Goal: Task Accomplishment & Management: Complete application form

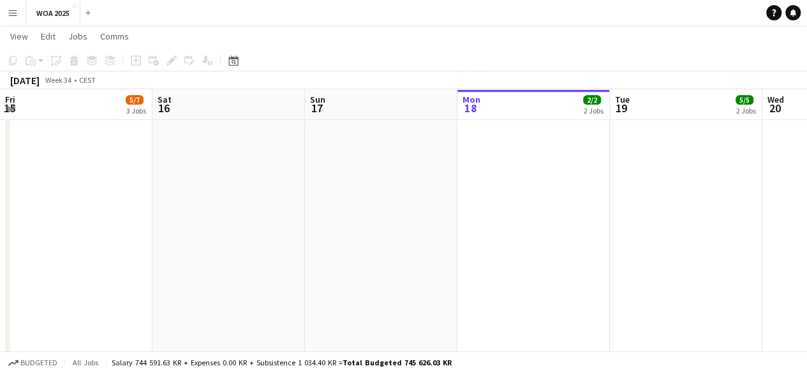
scroll to position [128, 0]
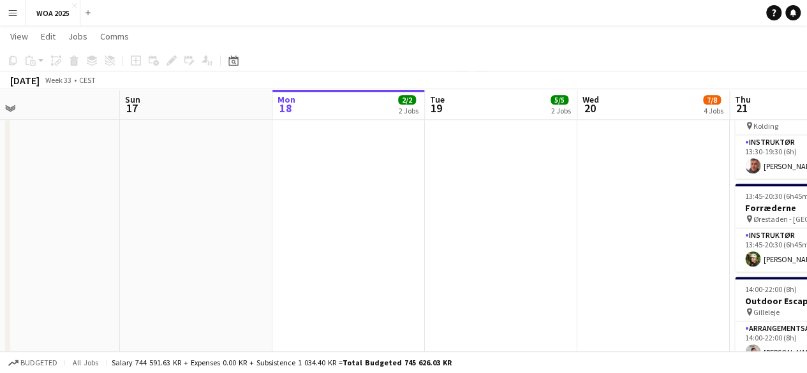
drag, startPoint x: 258, startPoint y: 272, endPoint x: 641, endPoint y: 297, distance: 384.3
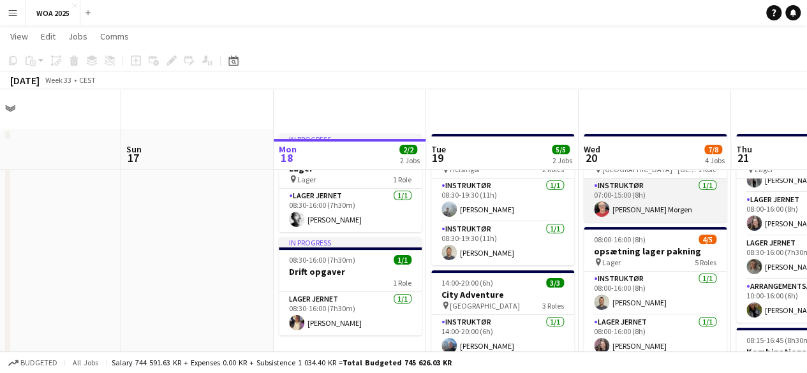
scroll to position [0, 0]
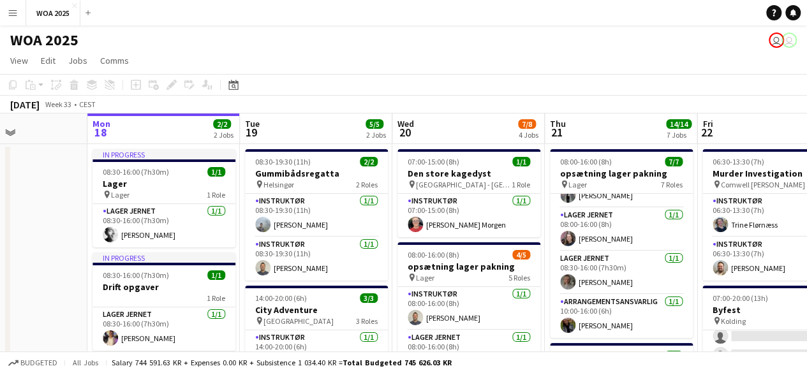
drag, startPoint x: 688, startPoint y: 124, endPoint x: 500, endPoint y: 145, distance: 188.8
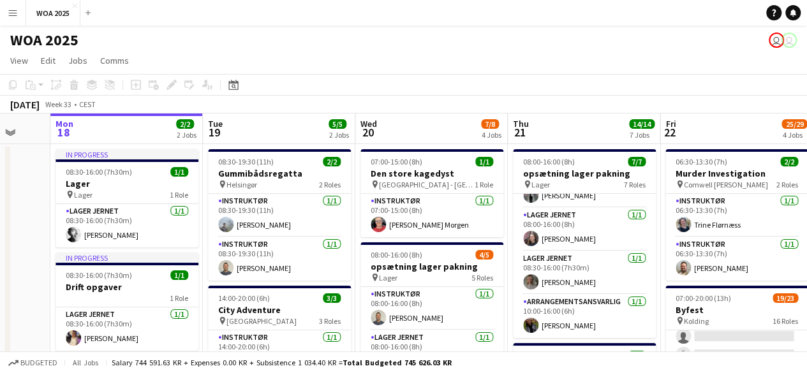
drag, startPoint x: 589, startPoint y: 115, endPoint x: 514, endPoint y: 145, distance: 80.5
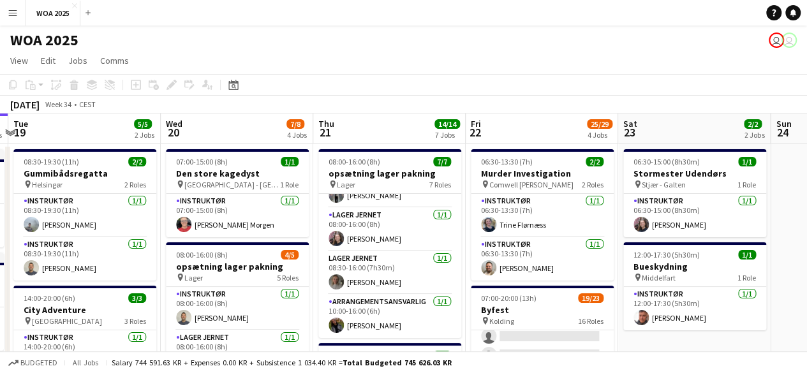
drag, startPoint x: 699, startPoint y: 224, endPoint x: 546, endPoint y: 242, distance: 154.2
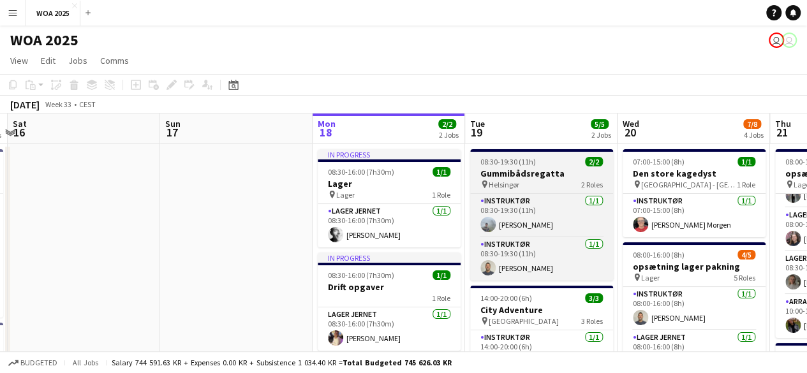
drag, startPoint x: 137, startPoint y: 230, endPoint x: 499, endPoint y: 153, distance: 370.1
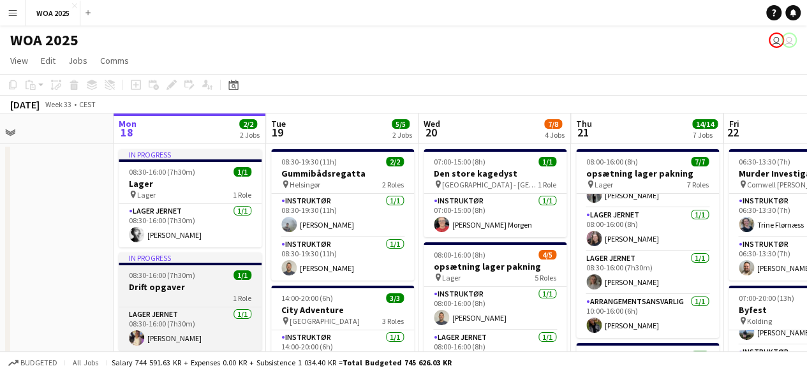
drag, startPoint x: 413, startPoint y: 234, endPoint x: 214, endPoint y: 265, distance: 201.5
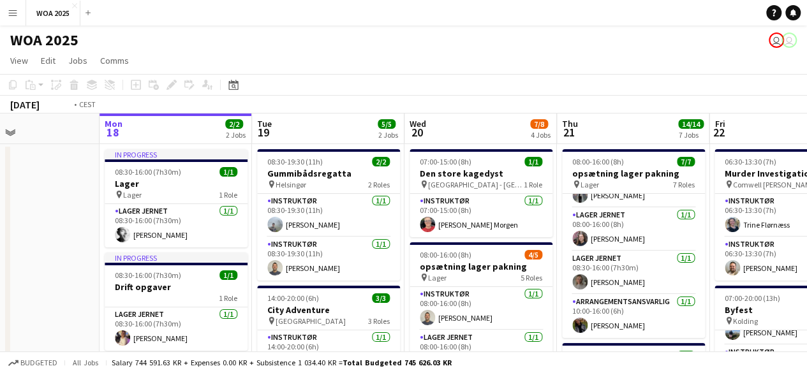
drag, startPoint x: 465, startPoint y: 240, endPoint x: 254, endPoint y: 237, distance: 210.6
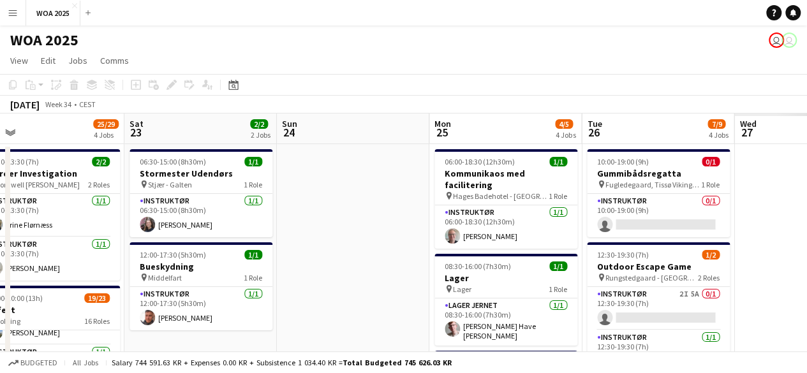
drag, startPoint x: 431, startPoint y: 212, endPoint x: 299, endPoint y: 214, distance: 131.5
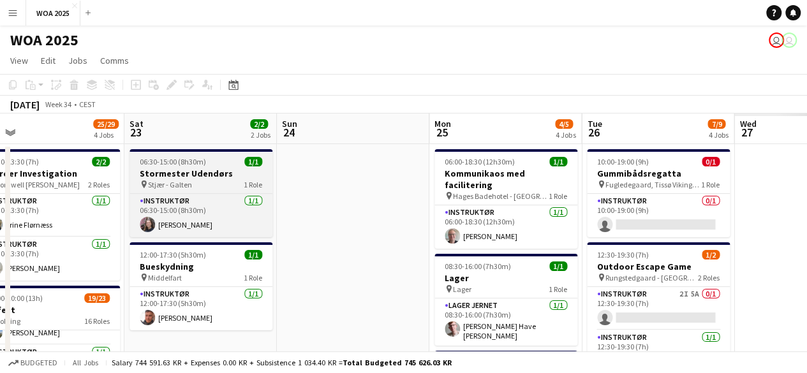
scroll to position [0, 357]
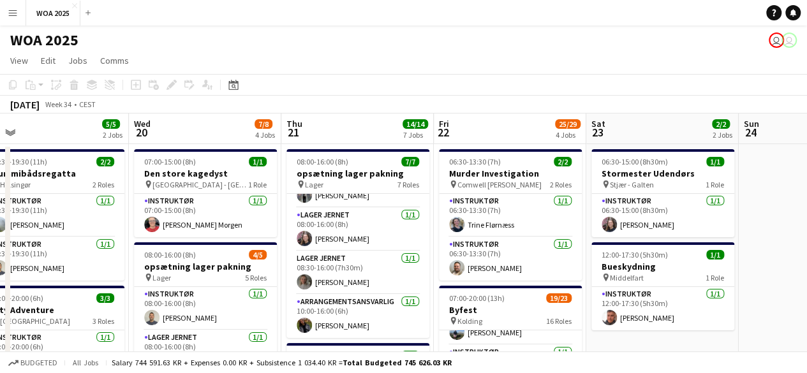
drag, startPoint x: 399, startPoint y: 215, endPoint x: 580, endPoint y: 202, distance: 181.7
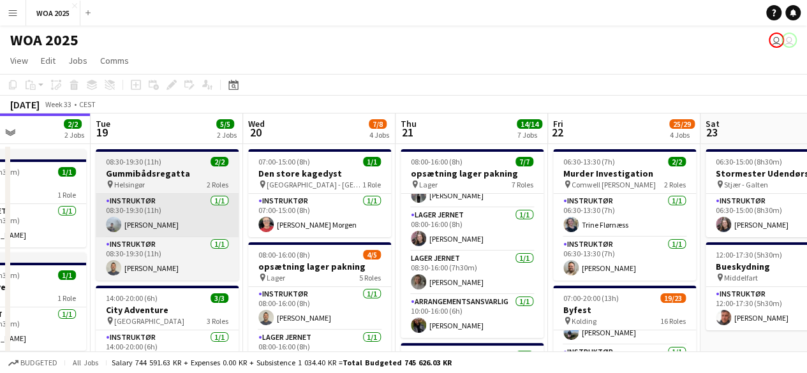
drag, startPoint x: 323, startPoint y: 211, endPoint x: 352, endPoint y: 207, distance: 29.7
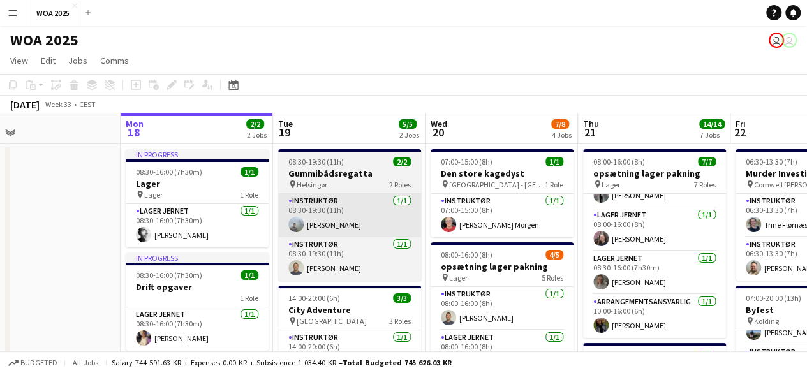
drag, startPoint x: 339, startPoint y: 202, endPoint x: 369, endPoint y: 202, distance: 30.0
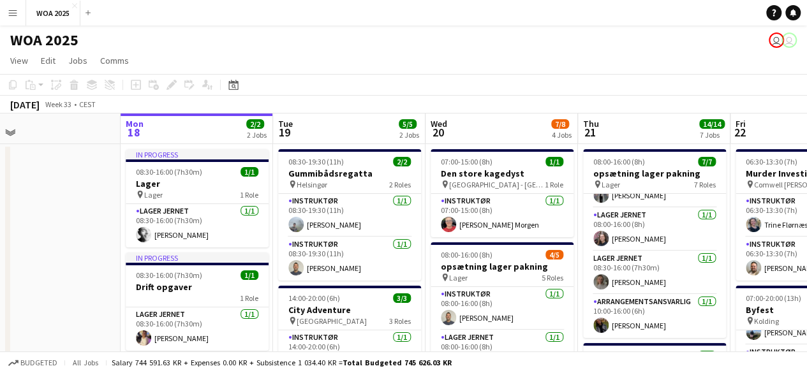
scroll to position [0, 337]
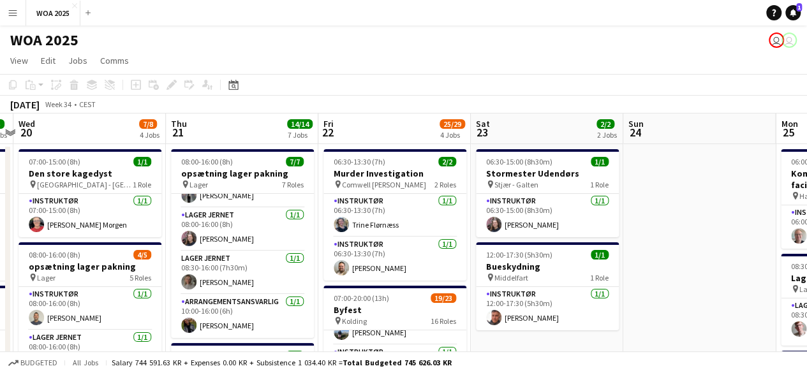
drag, startPoint x: 287, startPoint y: 172, endPoint x: 64, endPoint y: 131, distance: 226.4
drag, startPoint x: 182, startPoint y: 128, endPoint x: 290, endPoint y: 133, distance: 107.3
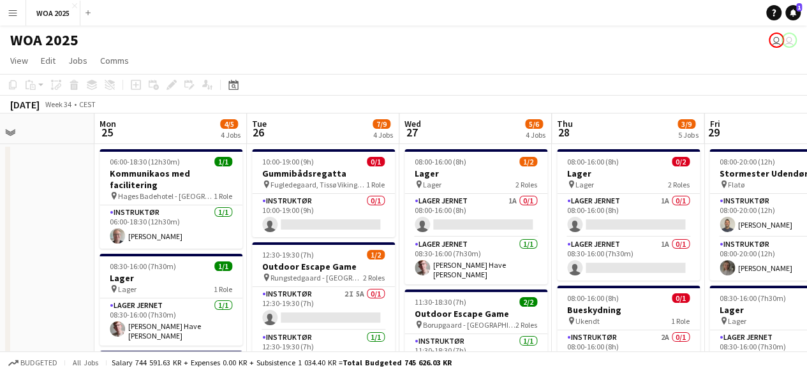
drag, startPoint x: 396, startPoint y: 92, endPoint x: 387, endPoint y: 84, distance: 11.7
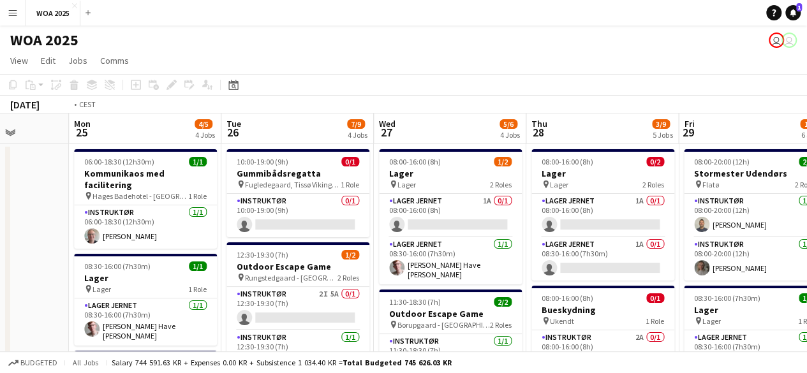
drag, startPoint x: 683, startPoint y: 184, endPoint x: 530, endPoint y: 208, distance: 155.0
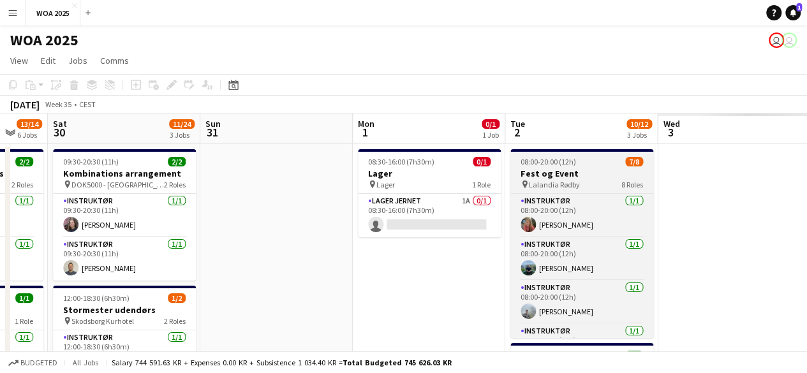
drag, startPoint x: 324, startPoint y: 137, endPoint x: 583, endPoint y: 174, distance: 262.3
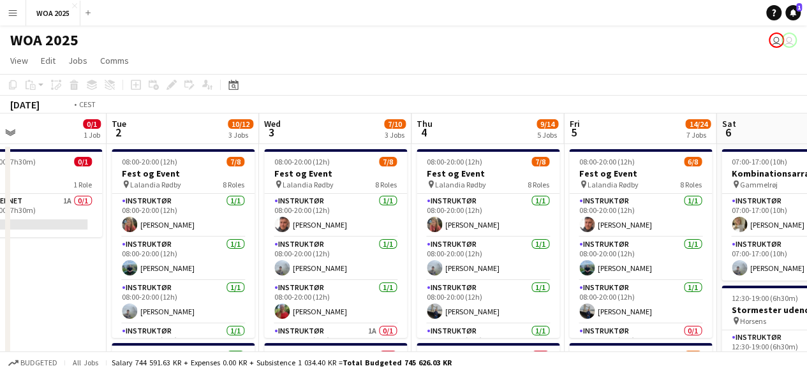
drag, startPoint x: 283, startPoint y: 103, endPoint x: 276, endPoint y: 100, distance: 8.3
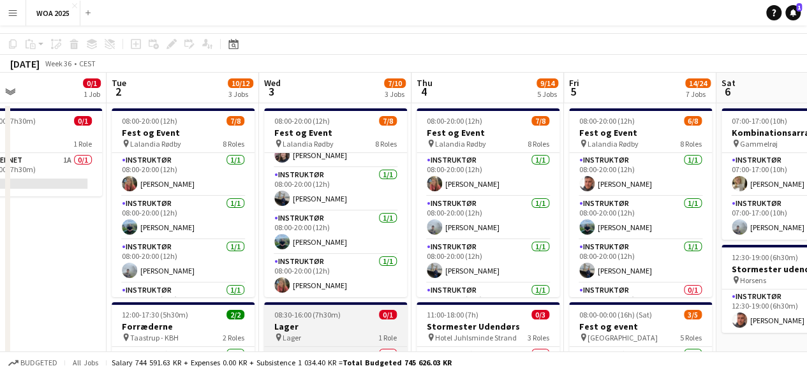
scroll to position [0, 0]
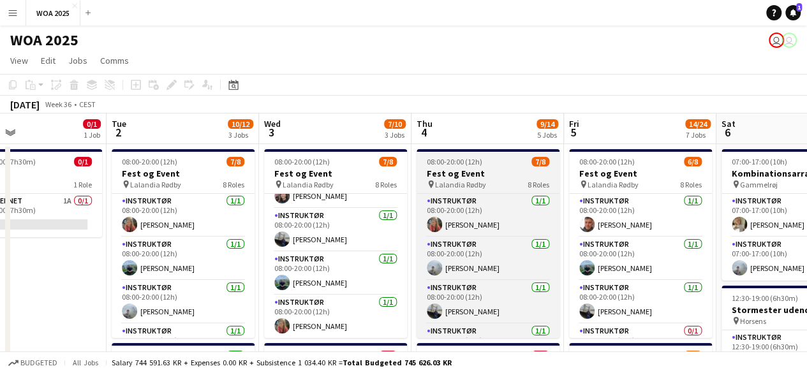
click at [475, 181] on span "Lalandia Rødby" at bounding box center [460, 185] width 51 height 10
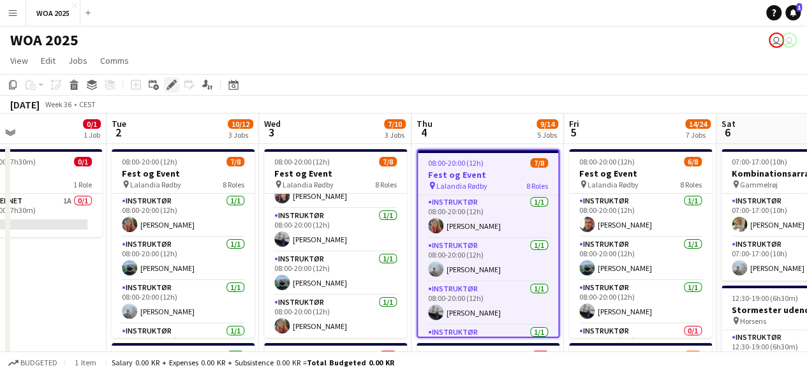
click at [167, 88] on icon "Edit" at bounding box center [172, 85] width 10 height 10
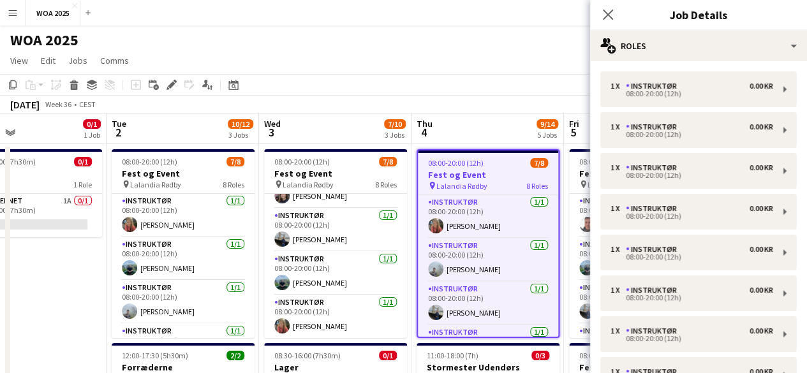
click at [503, 171] on h3 "Fest og Event" at bounding box center [488, 174] width 140 height 11
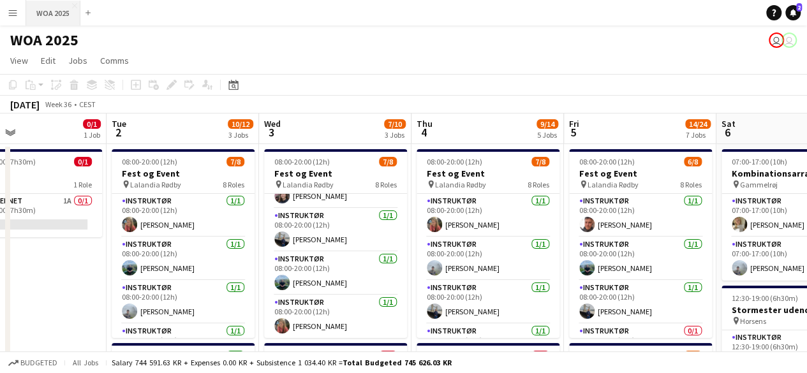
click at [55, 10] on button "WOA 2025 Close" at bounding box center [53, 13] width 54 height 25
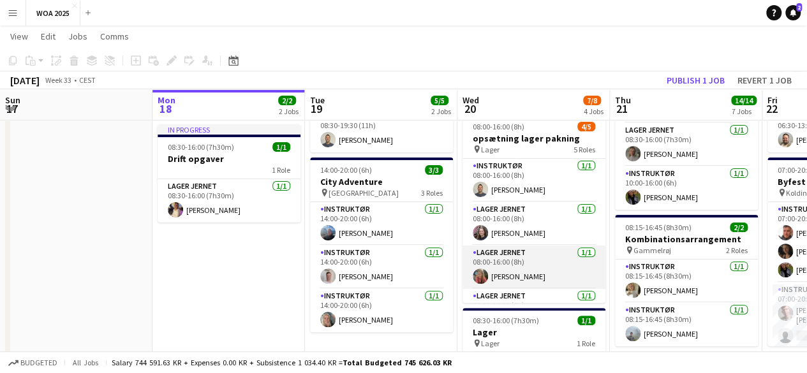
scroll to position [128, 0]
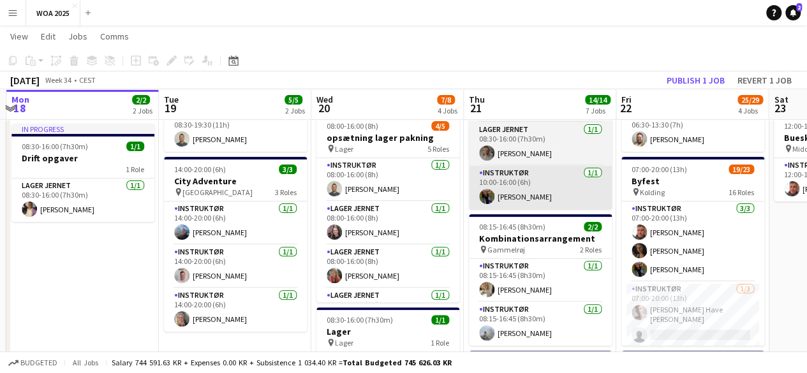
drag, startPoint x: 642, startPoint y: 218, endPoint x: 507, endPoint y: 191, distance: 138.0
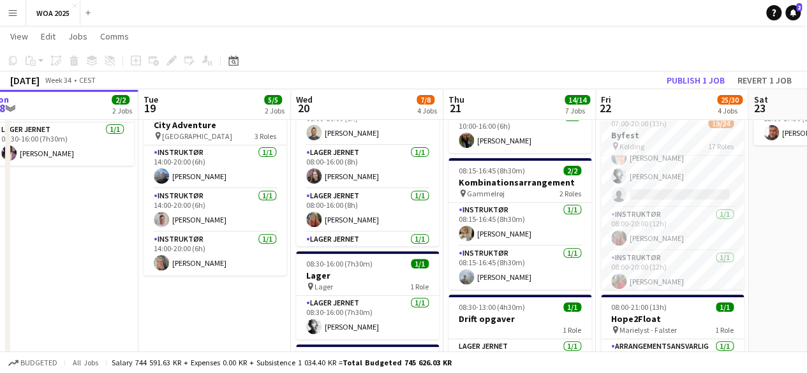
scroll to position [299, 0]
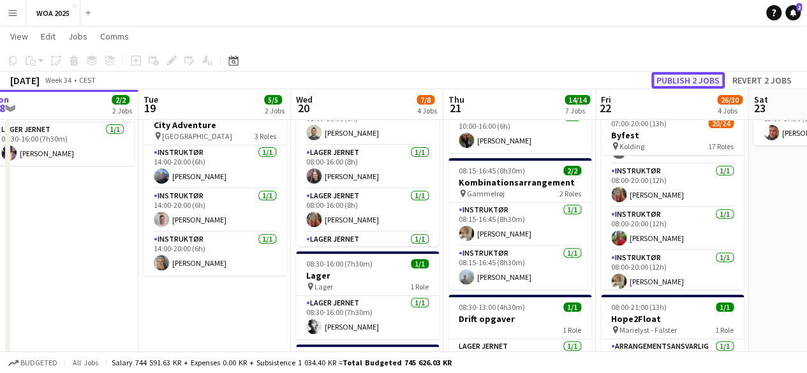
click at [697, 86] on button "Publish 2 jobs" at bounding box center [687, 80] width 73 height 17
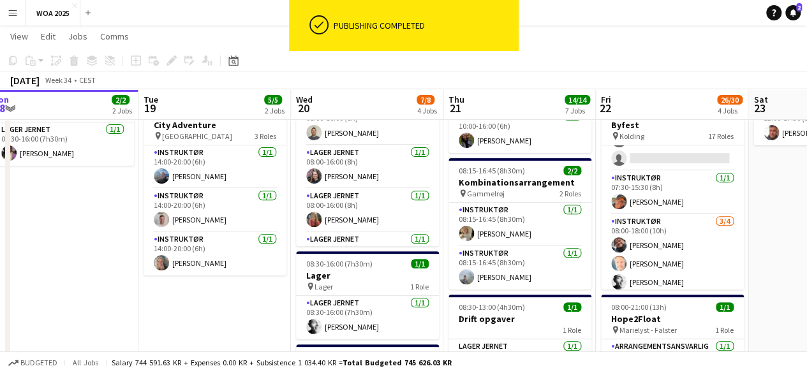
scroll to position [0, 459]
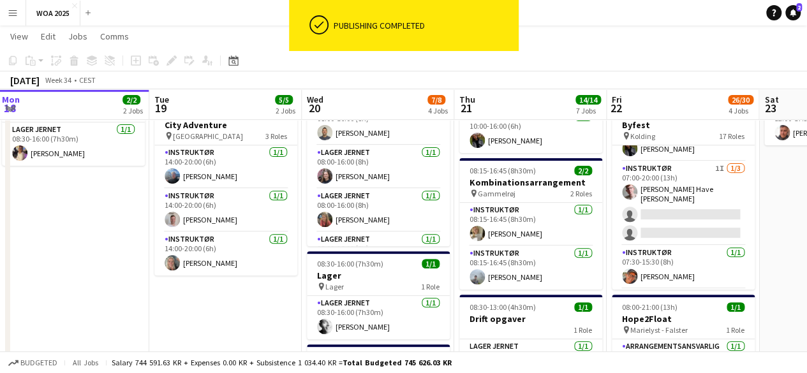
drag, startPoint x: 671, startPoint y: 252, endPoint x: 687, endPoint y: 252, distance: 16.6
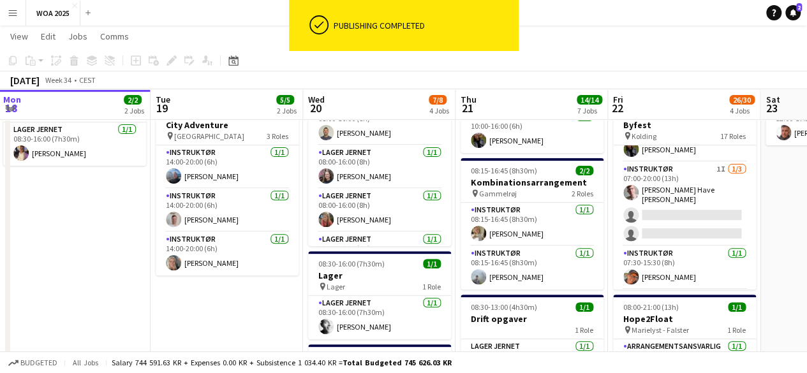
scroll to position [0, 458]
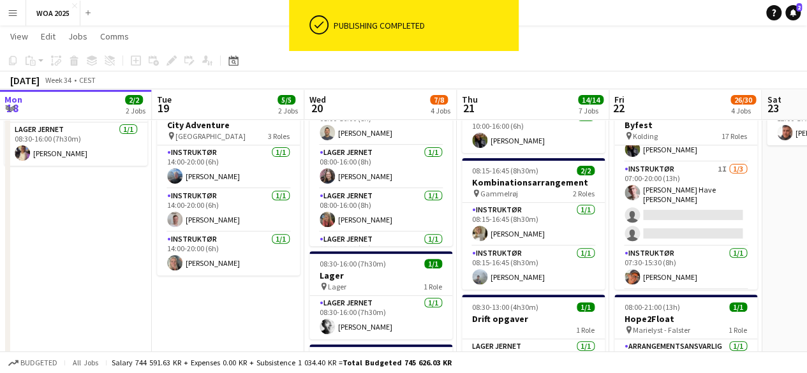
drag, startPoint x: 687, startPoint y: 252, endPoint x: 784, endPoint y: 198, distance: 110.3
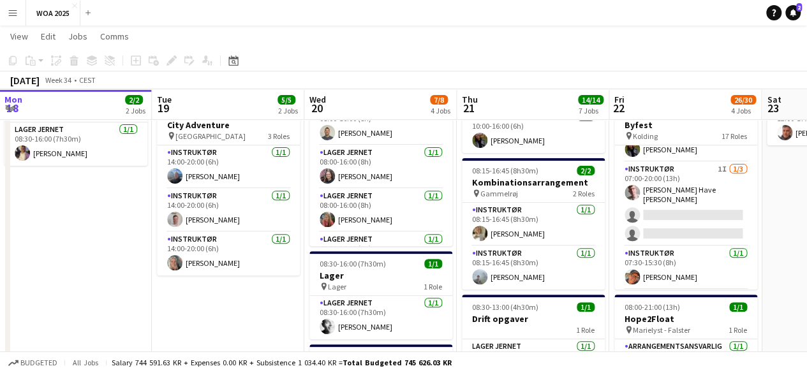
drag, startPoint x: 784, startPoint y: 198, endPoint x: 425, endPoint y: 36, distance: 393.5
click at [442, 27] on app-page-menu "View Day view expanded Day view collapsed Month view Date picker Jump to [DATE]…" at bounding box center [403, 38] width 807 height 24
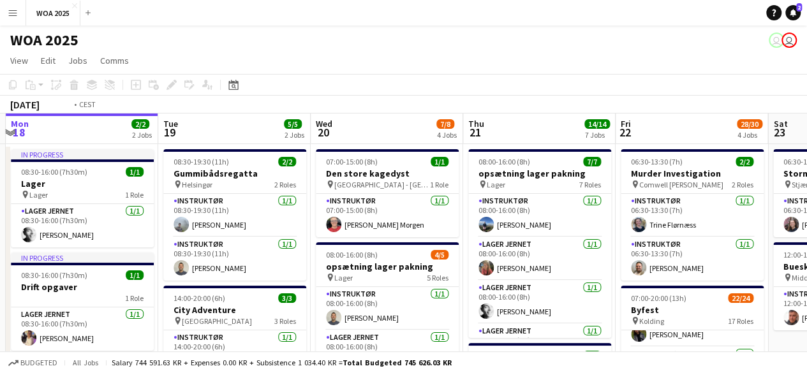
scroll to position [0, 480]
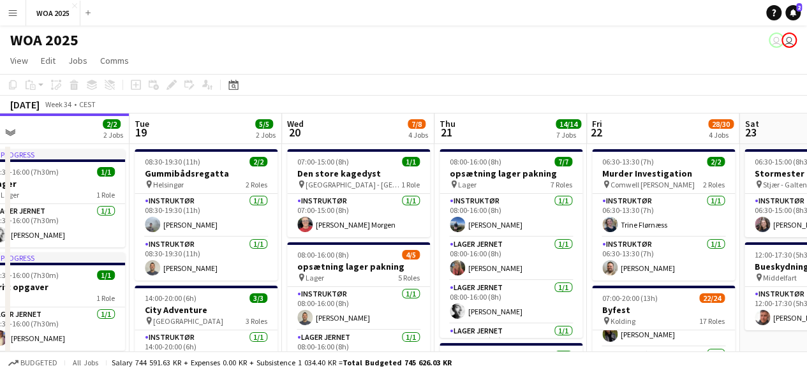
drag, startPoint x: 434, startPoint y: 242, endPoint x: 412, endPoint y: 213, distance: 36.0
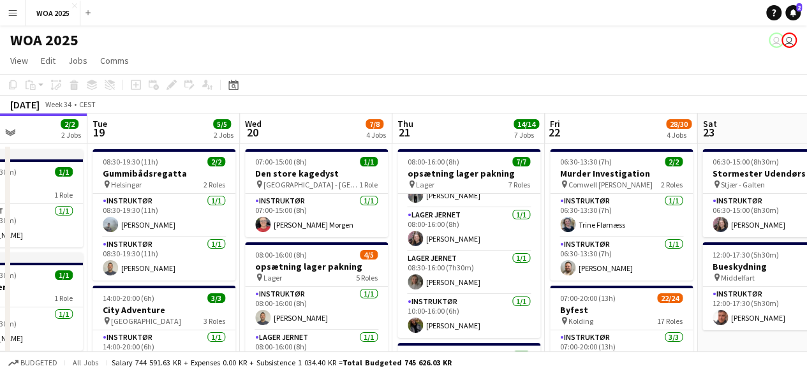
scroll to position [0, 375]
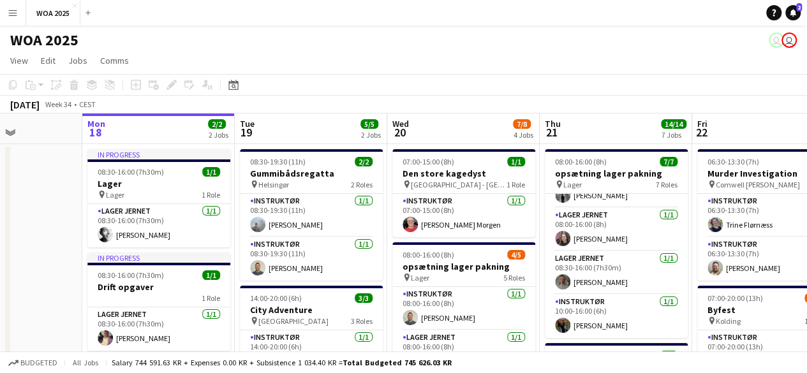
drag, startPoint x: 769, startPoint y: 309, endPoint x: 569, endPoint y: 279, distance: 201.9
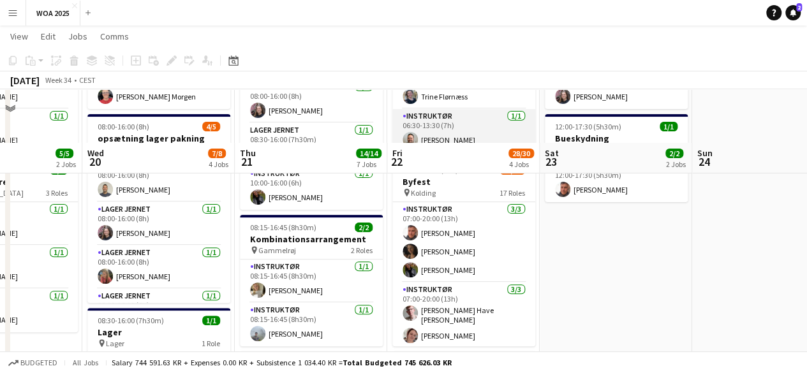
scroll to position [191, 0]
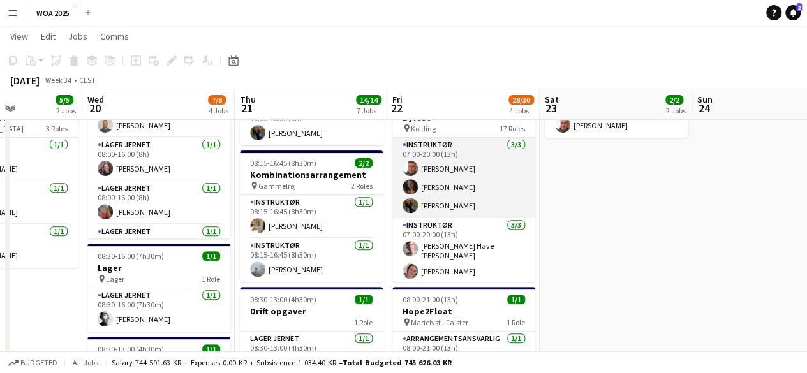
click at [495, 202] on app-card-role "Instruktør [DATE] 07:00-20:00 (13h) [PERSON_NAME] [PERSON_NAME] [PERSON_NAME]" at bounding box center [463, 178] width 143 height 80
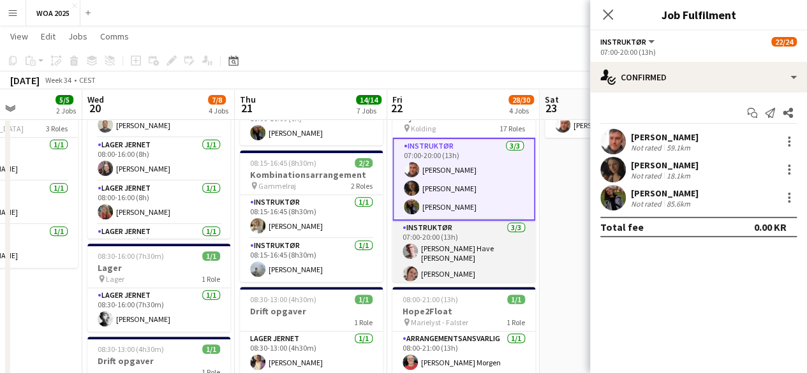
click at [472, 249] on app-card-role "Instruktør [DATE] 07:00-20:00 (13h) [PERSON_NAME] [PERSON_NAME] [PERSON_NAME]" at bounding box center [463, 263] width 143 height 84
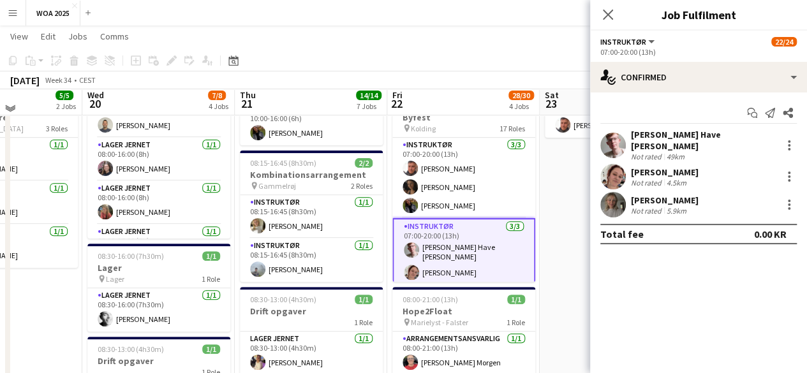
scroll to position [128, 0]
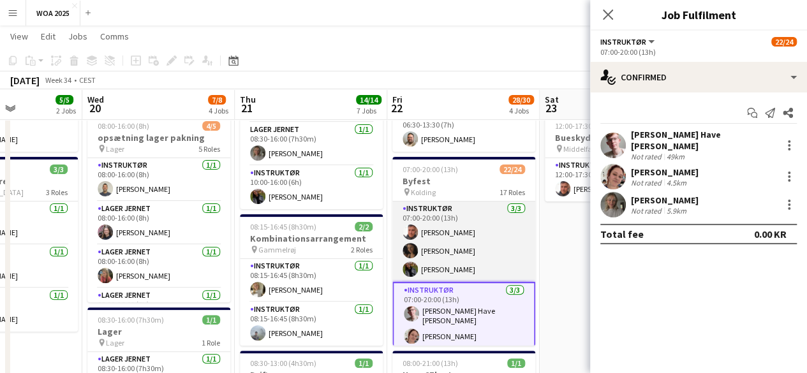
click at [470, 232] on app-card-role "Instruktør [DATE] 07:00-20:00 (13h) [PERSON_NAME] [PERSON_NAME] [PERSON_NAME]" at bounding box center [463, 242] width 143 height 80
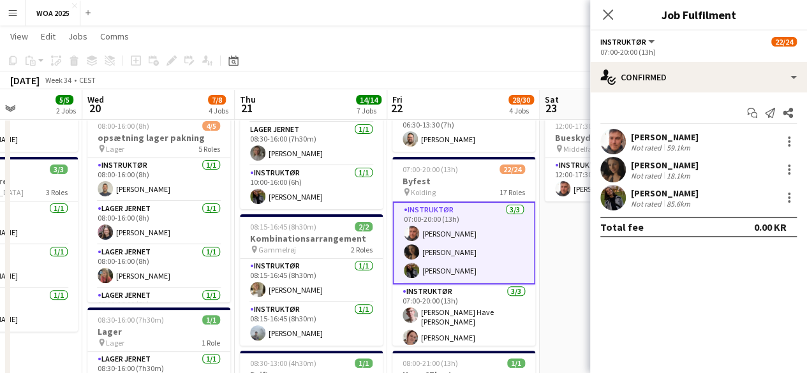
click at [613, 142] on app-user-avatar at bounding box center [613, 142] width 26 height 26
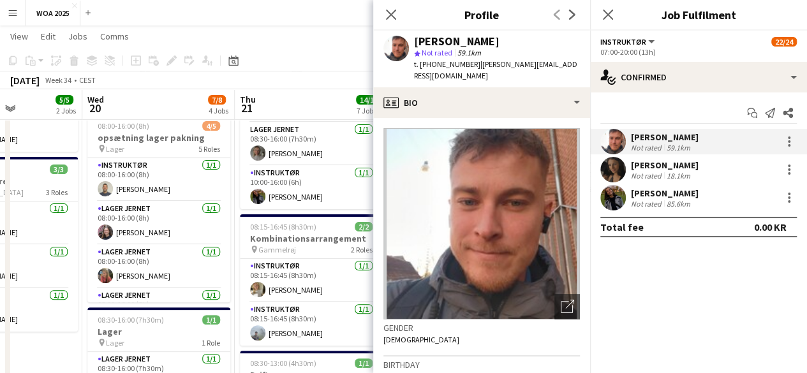
click at [616, 170] on app-user-avatar at bounding box center [613, 170] width 26 height 26
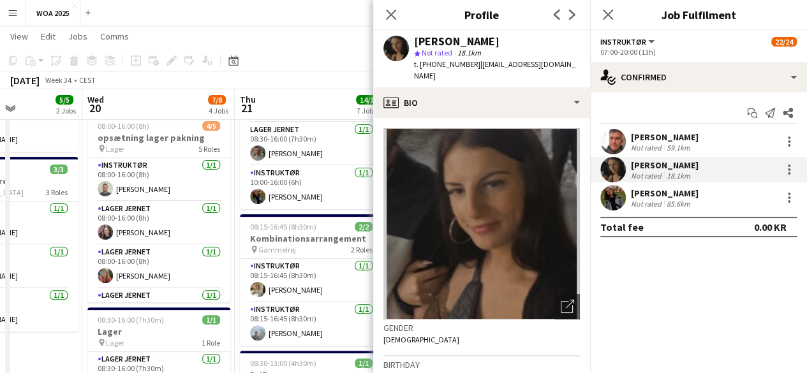
click at [699, 209] on div "[PERSON_NAME] Not rated 85.6km" at bounding box center [698, 198] width 217 height 26
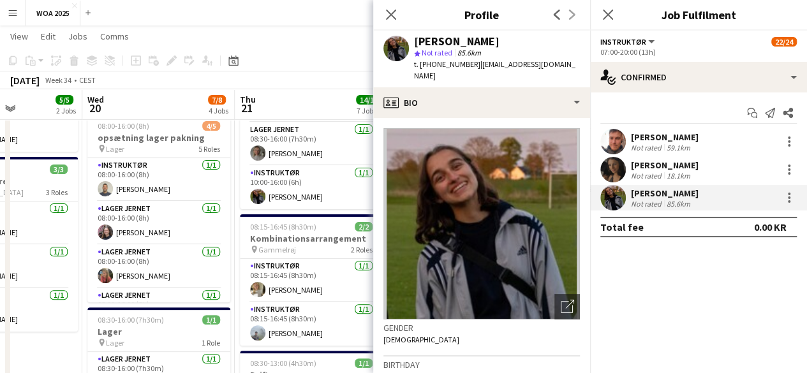
click at [381, 22] on div "Close pop-in" at bounding box center [391, 14] width 36 height 29
click at [391, 17] on icon "Close pop-in" at bounding box center [391, 14] width 12 height 12
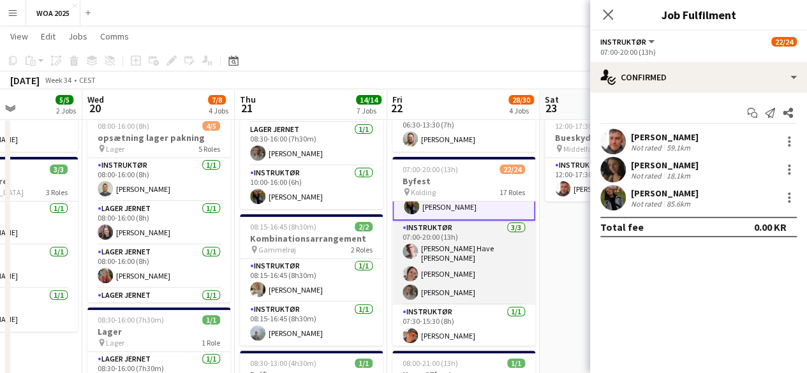
click at [472, 246] on app-card-role "Instruktør [DATE] 07:00-20:00 (13h) [PERSON_NAME] [PERSON_NAME] [PERSON_NAME]" at bounding box center [463, 263] width 143 height 84
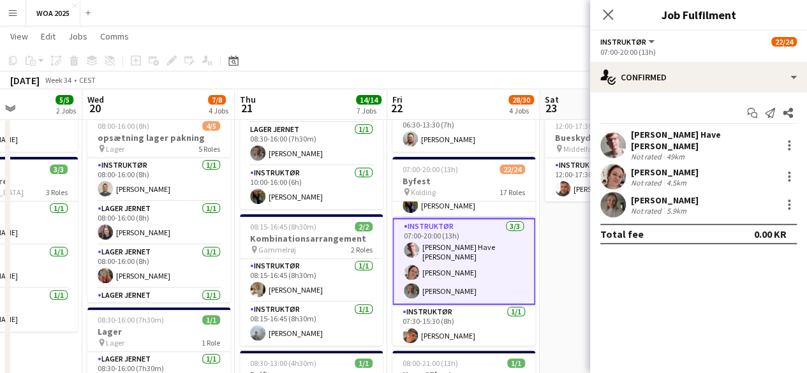
scroll to position [63, 0]
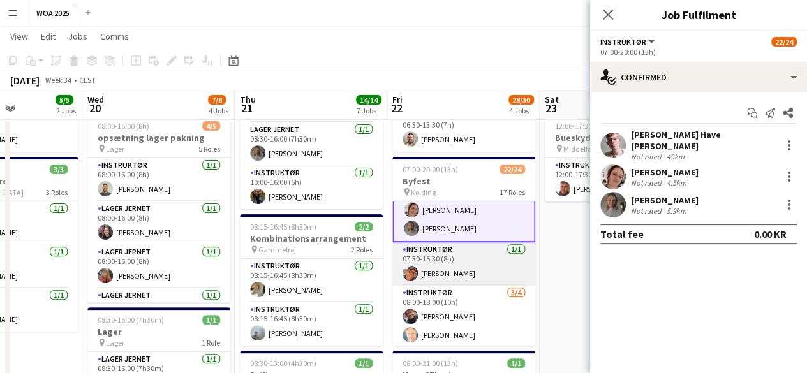
click at [476, 277] on app-card-role "Instruktør [DATE] 07:30-15:30 (8h) [PERSON_NAME]" at bounding box center [463, 263] width 143 height 43
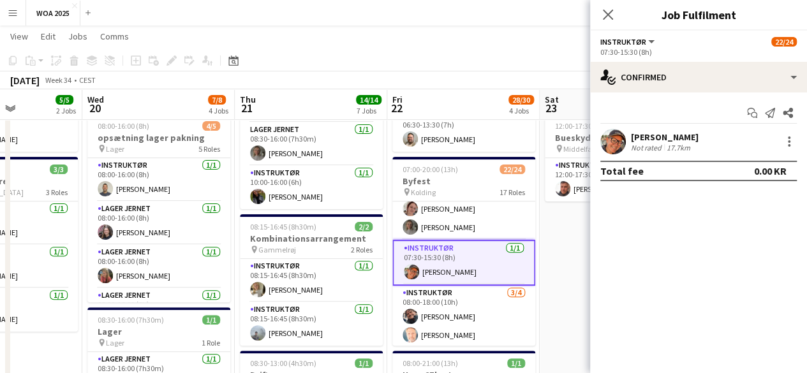
scroll to position [125, 0]
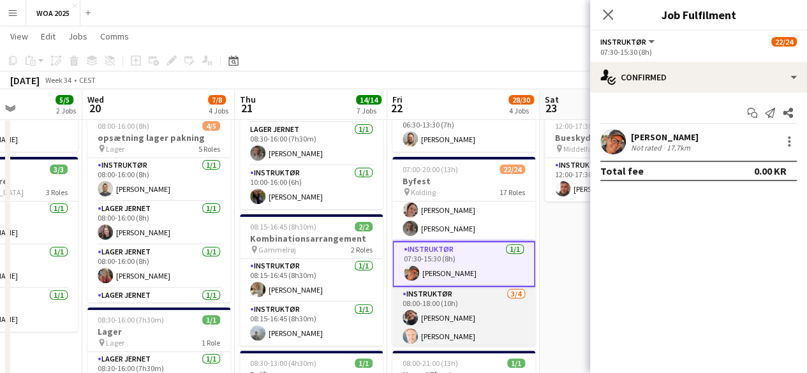
click at [473, 308] on app-card-role "Instruktør [DATE] 08:00-18:00 (10h) [PERSON_NAME] [PERSON_NAME] [PERSON_NAME] s…" at bounding box center [463, 336] width 143 height 99
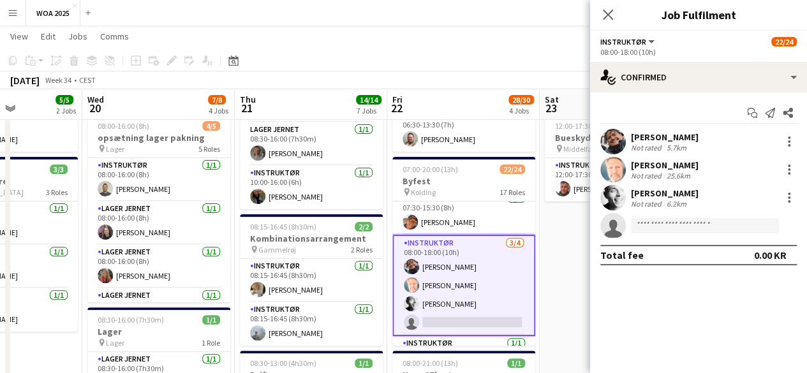
scroll to position [189, 0]
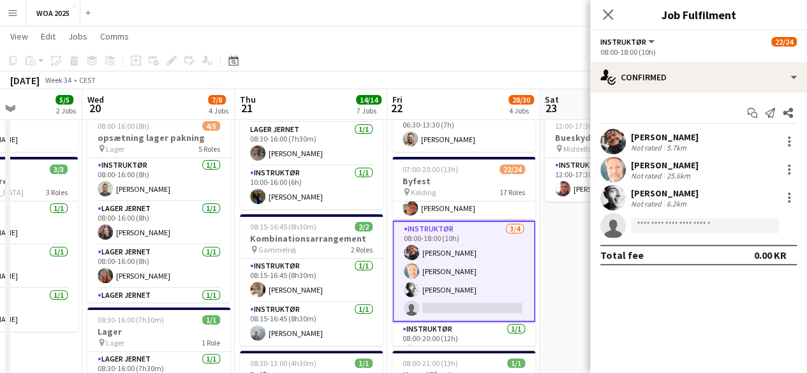
click at [614, 192] on app-user-avatar at bounding box center [613, 198] width 26 height 26
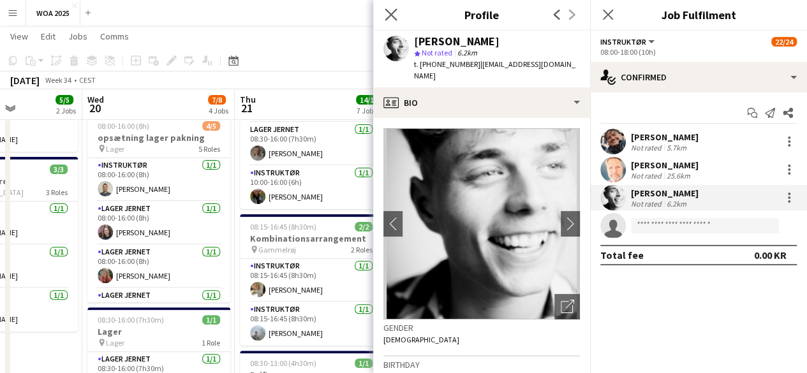
click at [389, 7] on app-icon "Close pop-in" at bounding box center [391, 15] width 19 height 19
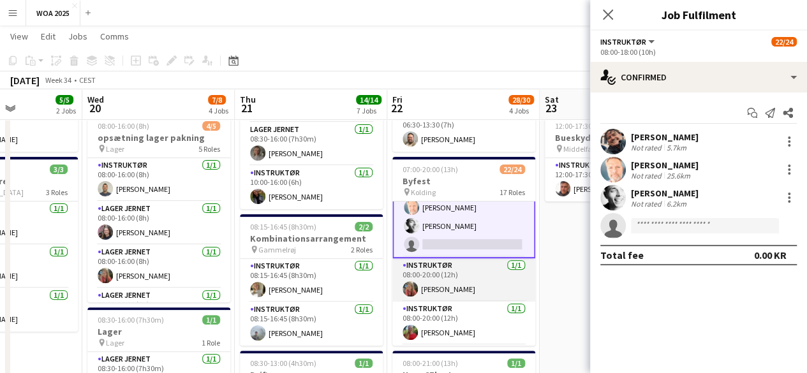
click at [463, 266] on app-card-role "Instruktør [DATE] 08:00-20:00 (12h) [PERSON_NAME]" at bounding box center [463, 279] width 143 height 43
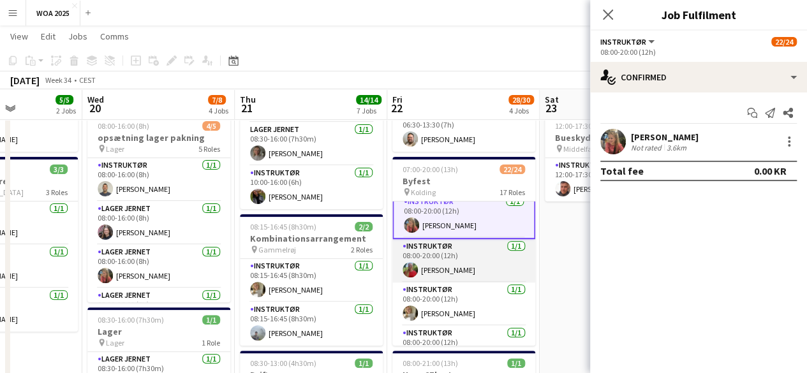
scroll to position [379, 0]
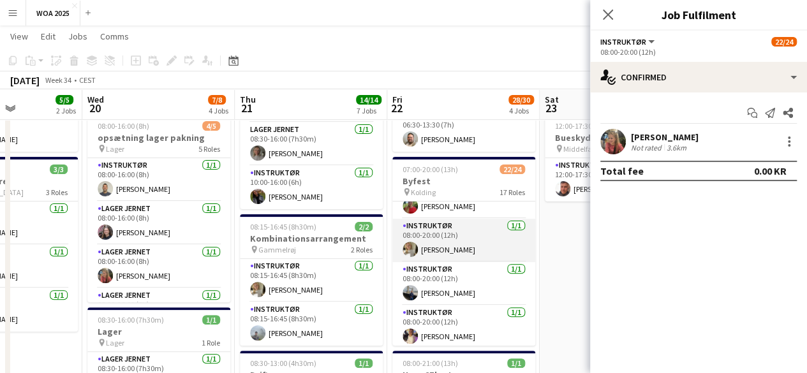
click at [455, 235] on app-card-role "Instruktør [DATE] 08:00-20:00 (12h) [PERSON_NAME]" at bounding box center [463, 240] width 143 height 43
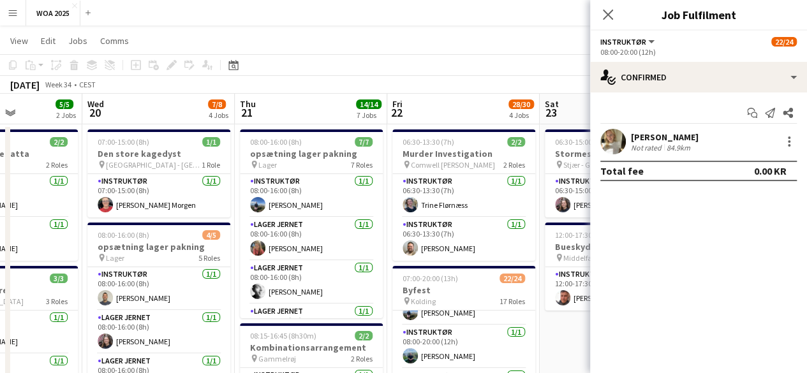
scroll to position [0, 0]
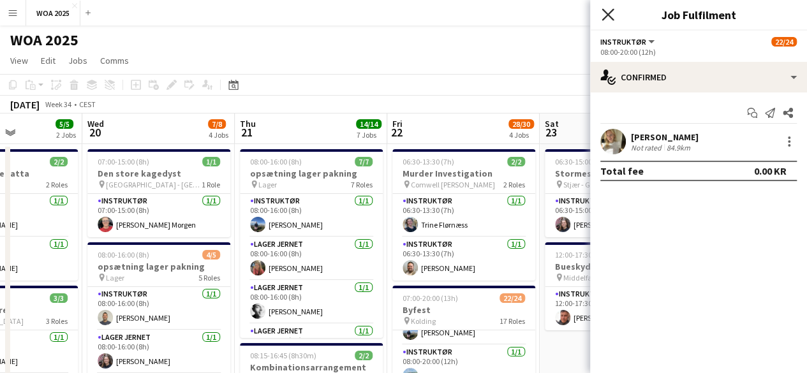
click at [602, 14] on icon "Close pop-in" at bounding box center [608, 14] width 12 height 12
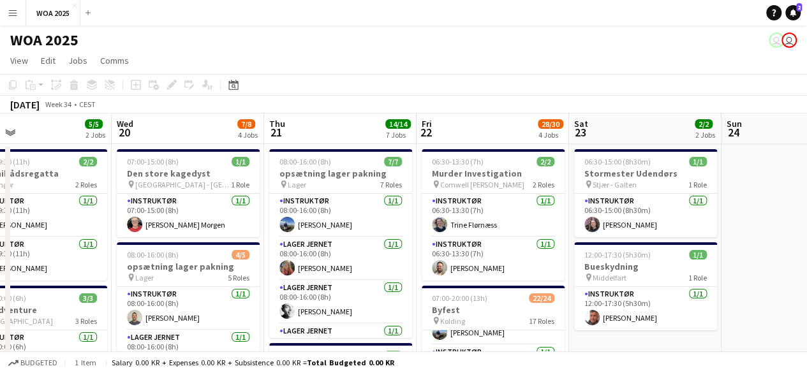
scroll to position [0, 342]
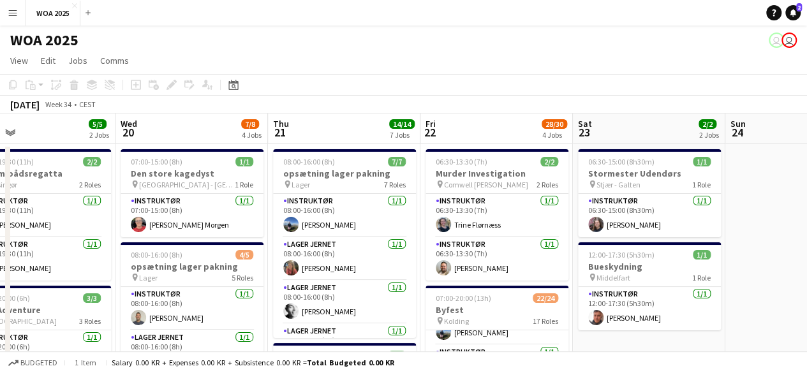
drag, startPoint x: 752, startPoint y: 198, endPoint x: 785, endPoint y: 191, distance: 34.7
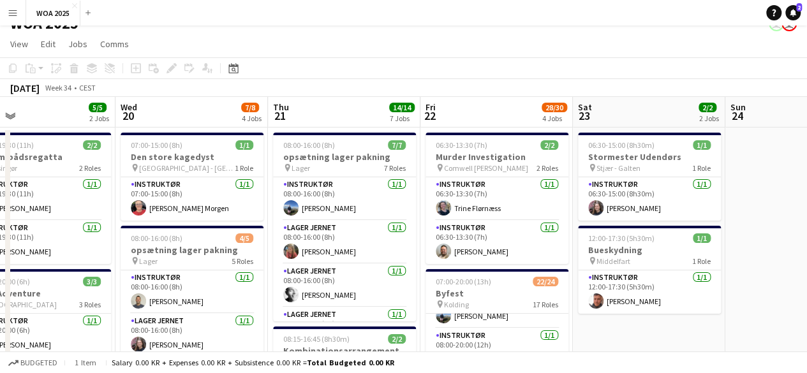
scroll to position [0, 0]
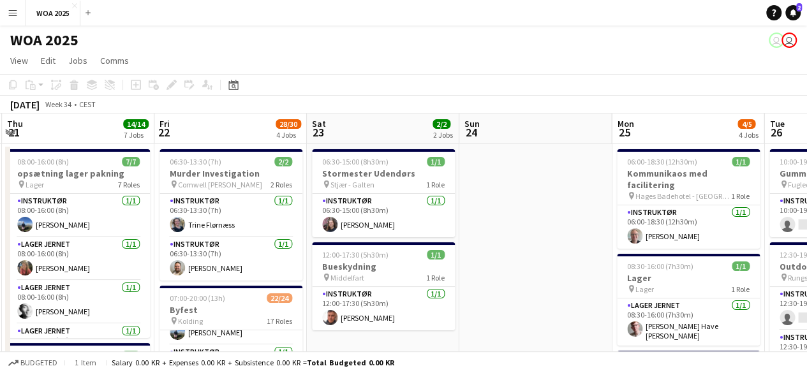
drag, startPoint x: 787, startPoint y: 185, endPoint x: 504, endPoint y: 223, distance: 285.8
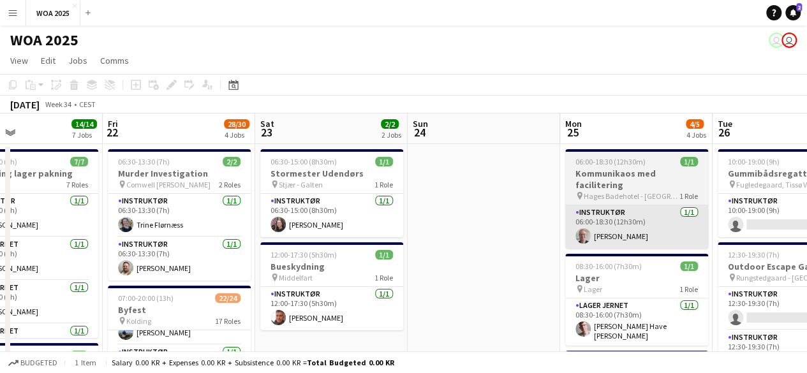
drag, startPoint x: 595, startPoint y: 214, endPoint x: 325, endPoint y: 228, distance: 269.6
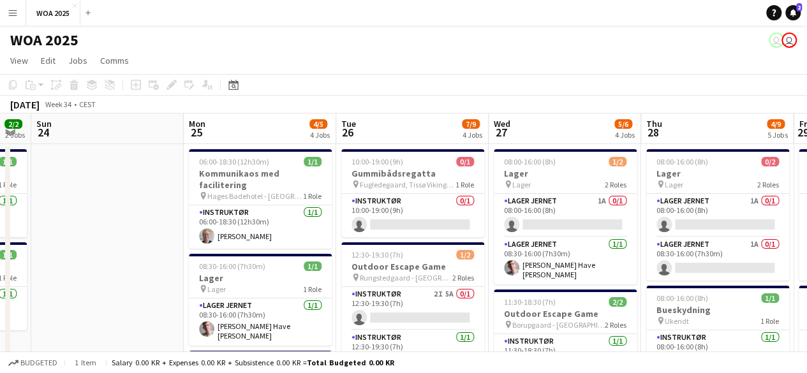
drag, startPoint x: 496, startPoint y: 221, endPoint x: 455, endPoint y: 221, distance: 40.8
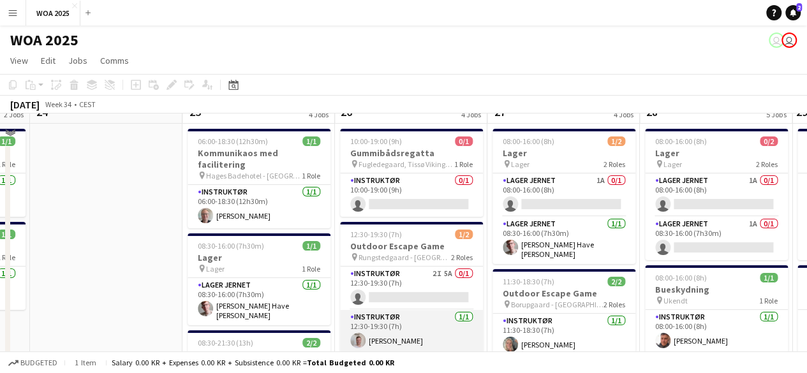
scroll to position [0, 428]
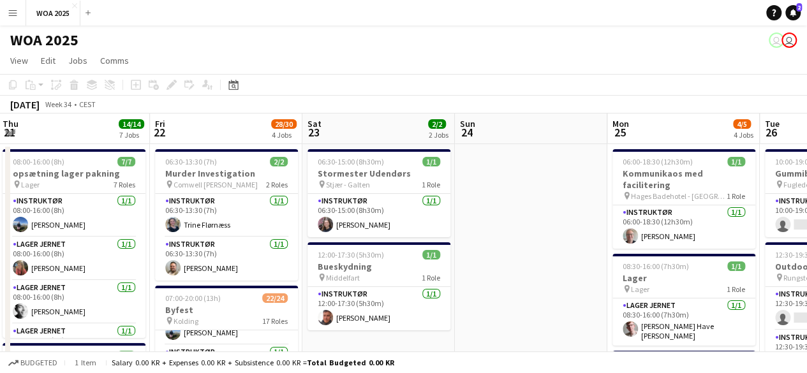
drag, startPoint x: 130, startPoint y: 228, endPoint x: 548, endPoint y: 153, distance: 425.3
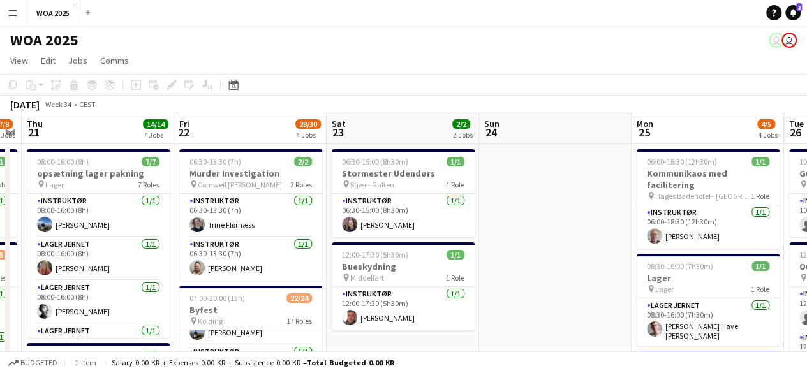
drag, startPoint x: 564, startPoint y: 154, endPoint x: 577, endPoint y: 181, distance: 29.1
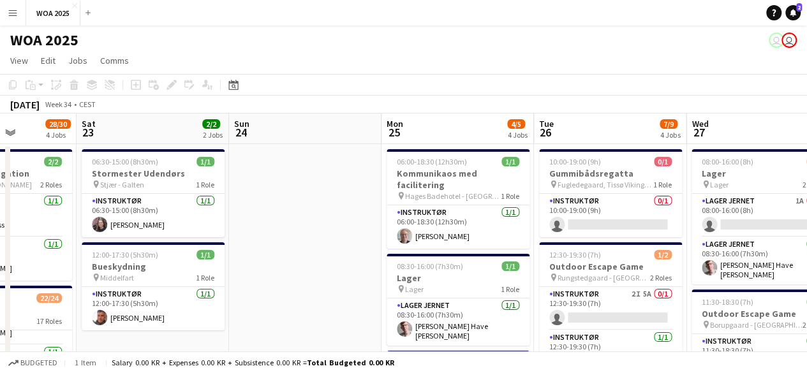
drag, startPoint x: 381, startPoint y: 256, endPoint x: 373, endPoint y: 258, distance: 8.1
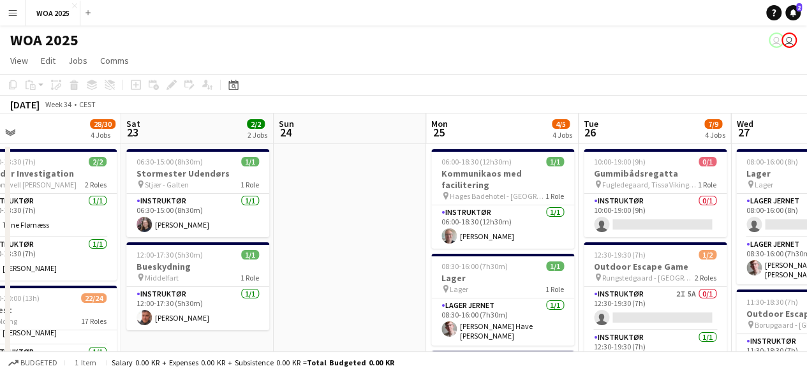
scroll to position [112, 489]
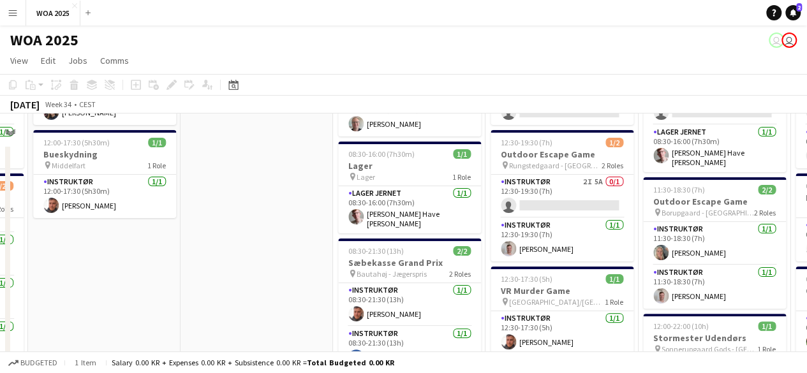
drag, startPoint x: 394, startPoint y: 244, endPoint x: 237, endPoint y: 252, distance: 157.8
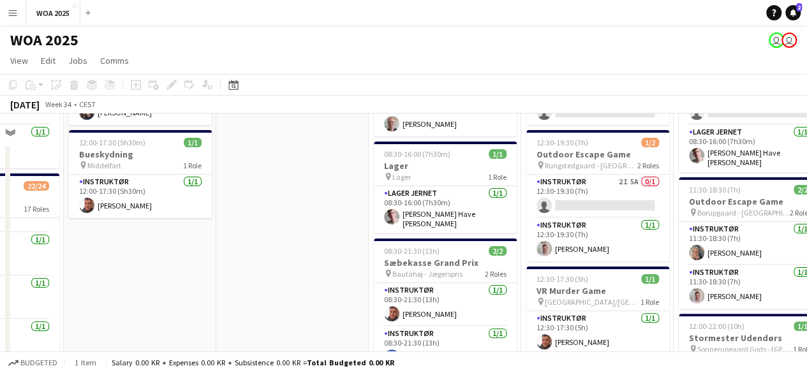
scroll to position [112, 352]
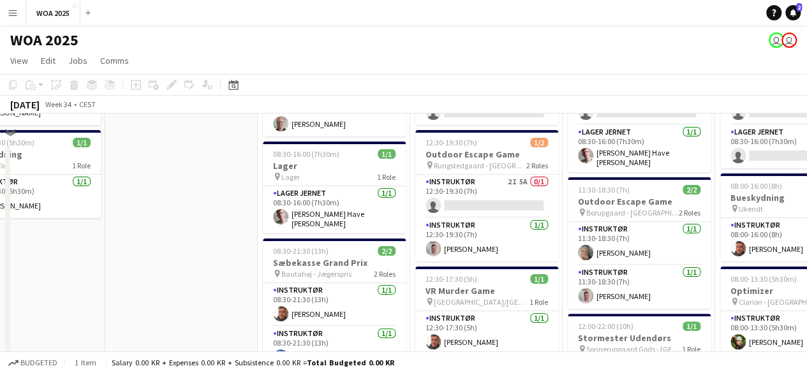
drag, startPoint x: 268, startPoint y: 230, endPoint x: 548, endPoint y: 239, distance: 280.3
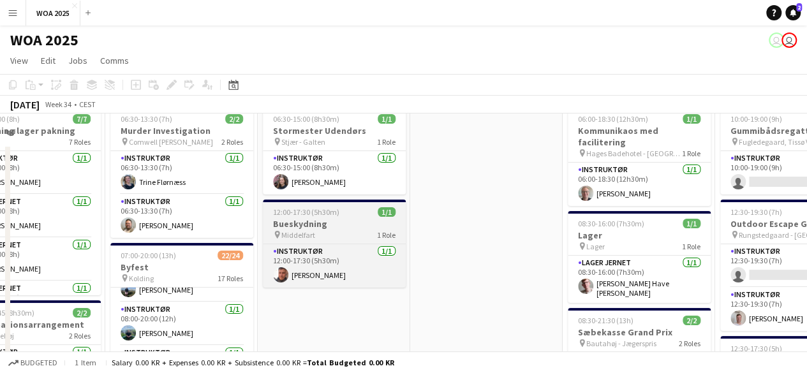
scroll to position [0, 352]
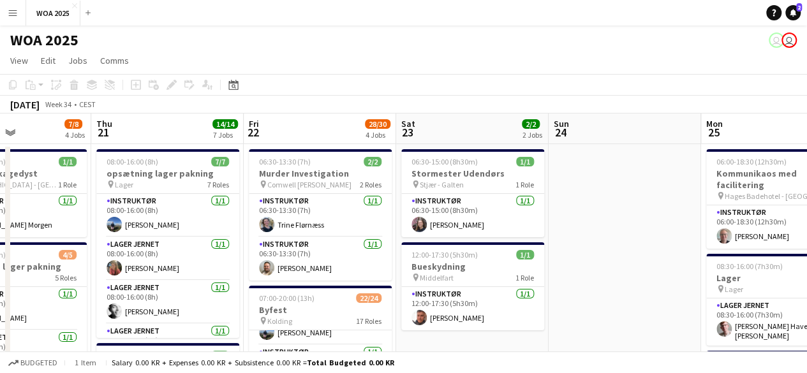
drag, startPoint x: 491, startPoint y: 197, endPoint x: 703, endPoint y: 192, distance: 211.9
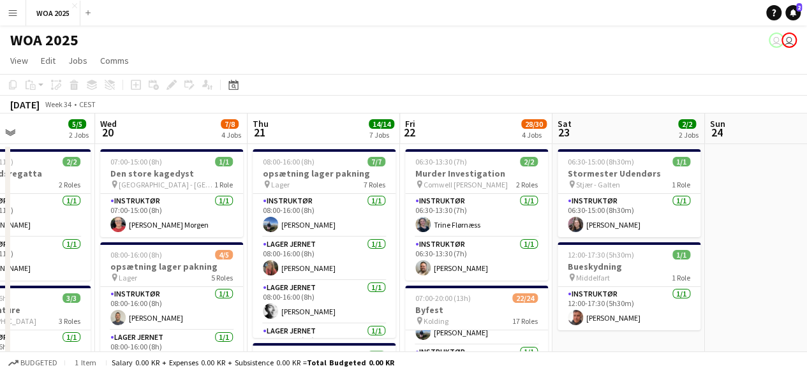
scroll to position [0, 346]
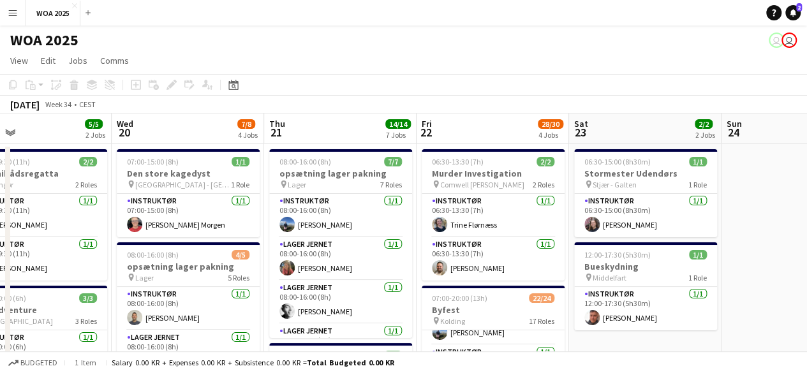
drag, startPoint x: 390, startPoint y: 193, endPoint x: 412, endPoint y: 191, distance: 22.5
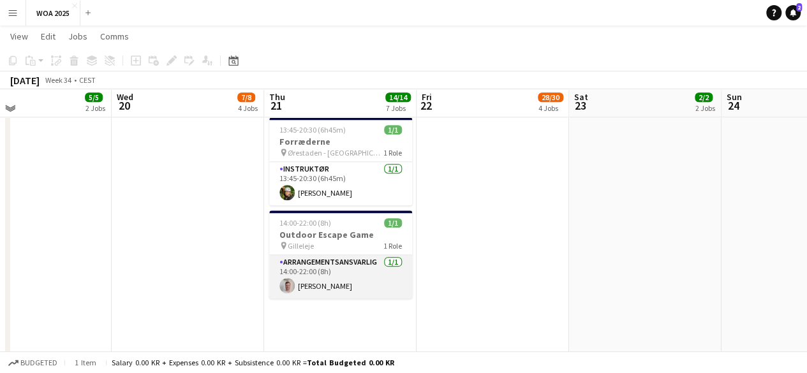
scroll to position [675, 0]
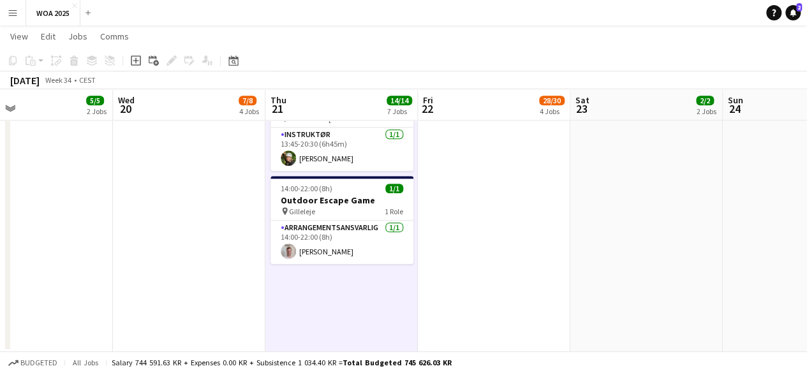
scroll to position [726, 0]
click at [145, 61] on div "Add job Add linked Job Edit Edit linked Job Applicants" at bounding box center [166, 60] width 98 height 15
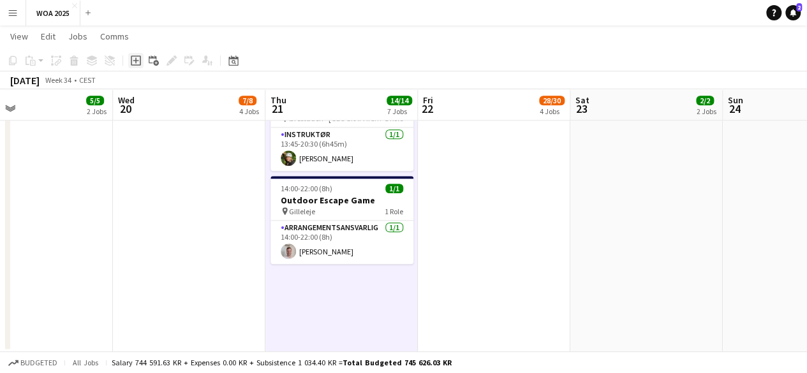
click at [138, 63] on icon "Add job" at bounding box center [136, 61] width 10 height 10
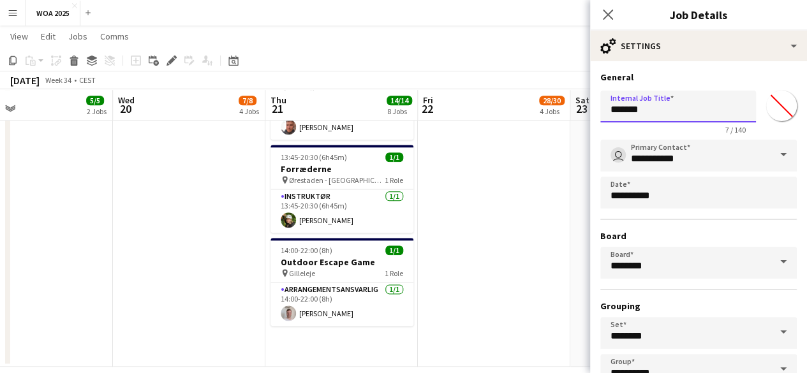
click at [657, 112] on input "*******" at bounding box center [678, 107] width 156 height 32
click at [657, 113] on input "*******" at bounding box center [678, 107] width 156 height 32
type input "**********"
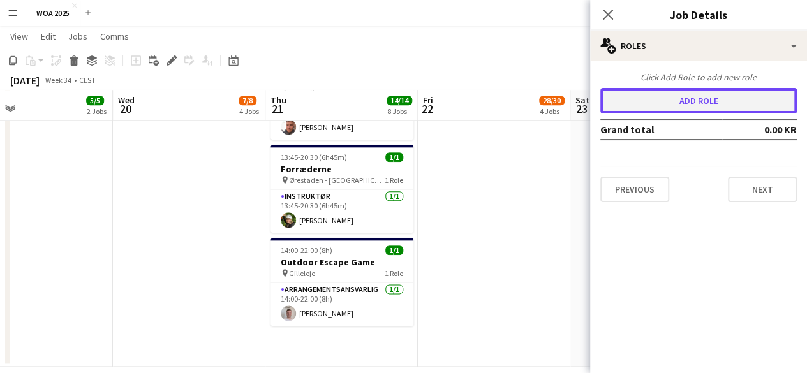
click at [710, 110] on button "Add role" at bounding box center [698, 101] width 197 height 26
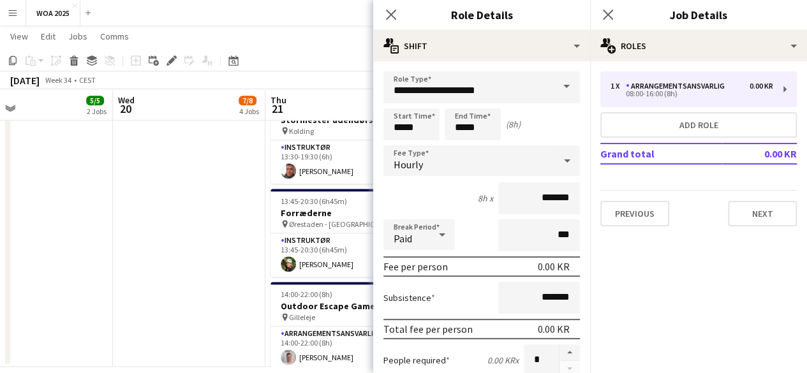
click at [555, 75] on span at bounding box center [566, 86] width 27 height 31
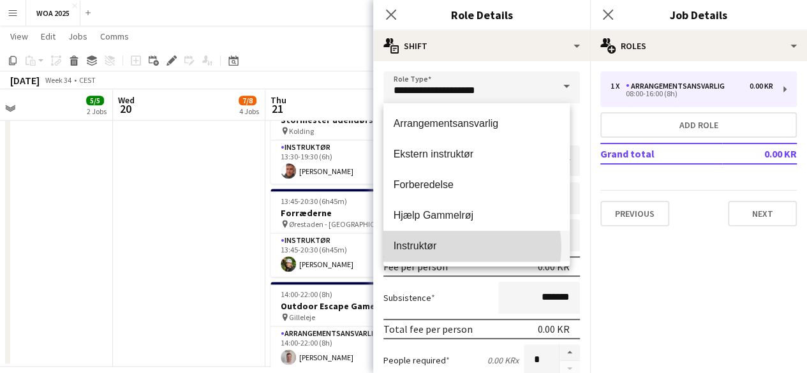
click at [462, 247] on span "Instruktør" at bounding box center [477, 246] width 167 height 12
type input "**********"
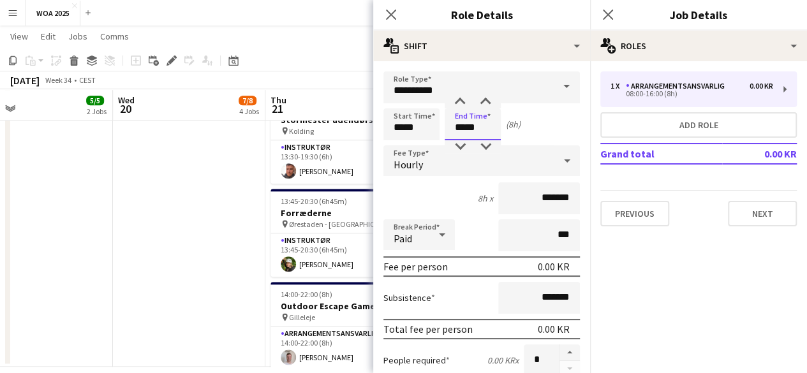
click at [482, 131] on input "*****" at bounding box center [473, 124] width 56 height 32
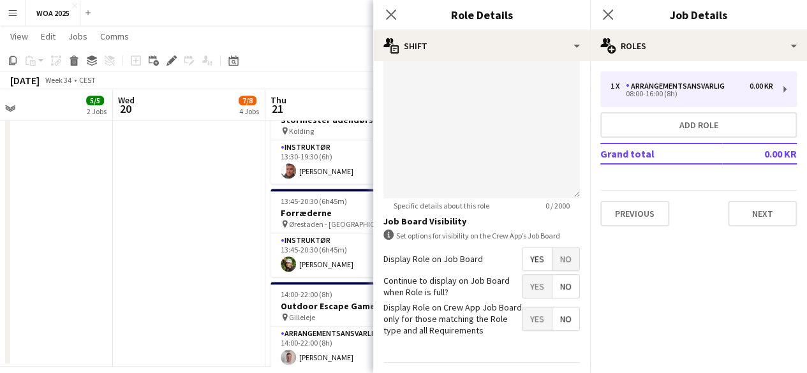
scroll to position [453, 0]
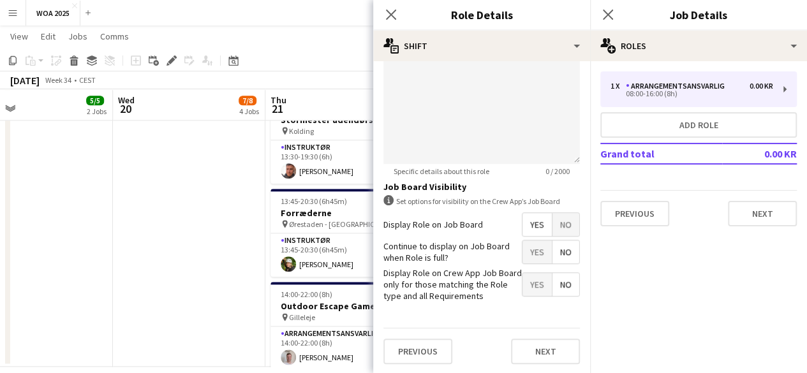
click at [523, 252] on span "Yes" at bounding box center [537, 252] width 29 height 23
click at [542, 344] on button "Next" at bounding box center [545, 352] width 69 height 26
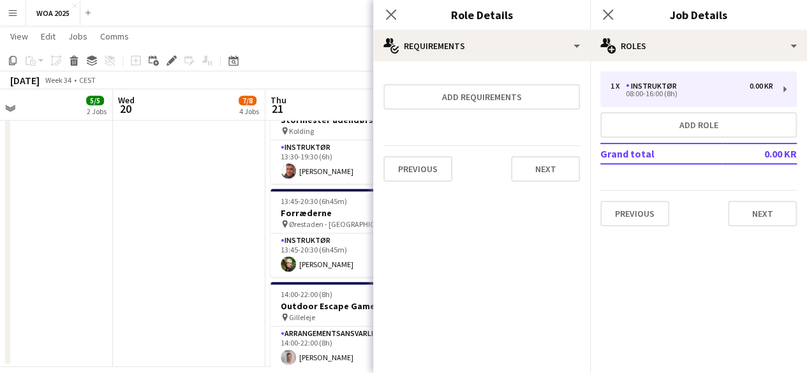
scroll to position [0, 0]
click at [559, 169] on button "Next" at bounding box center [545, 169] width 69 height 26
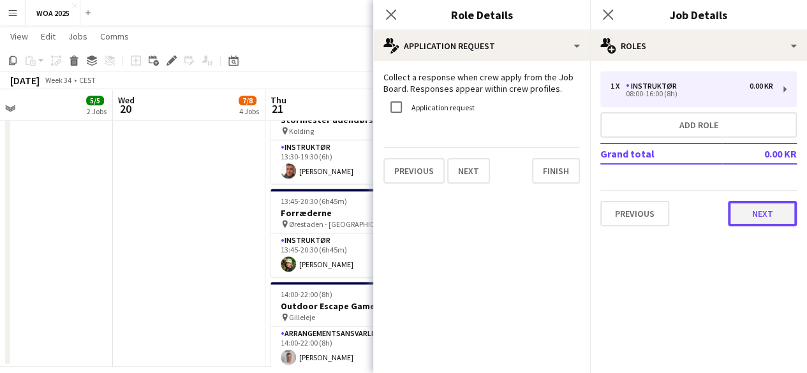
click at [765, 219] on button "Next" at bounding box center [762, 214] width 69 height 26
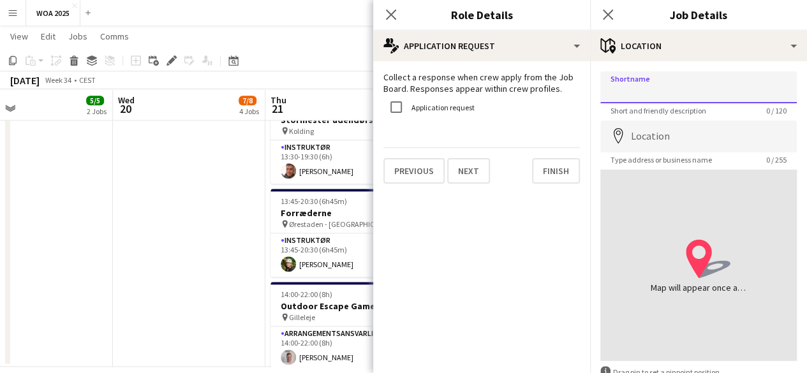
click at [683, 89] on input "Shortname" at bounding box center [698, 87] width 197 height 32
type input "******"
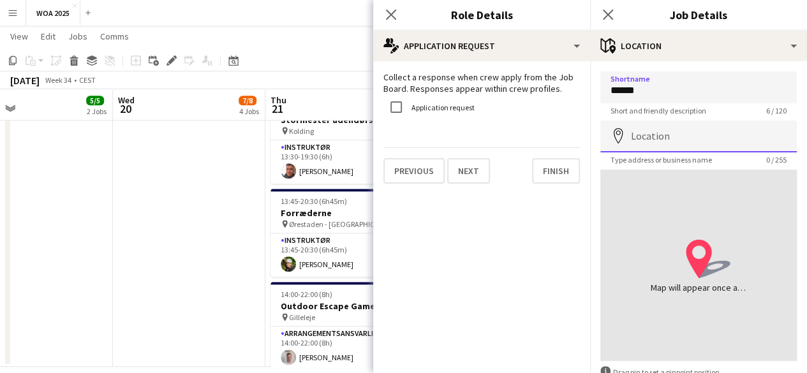
click at [674, 137] on input "Location" at bounding box center [698, 137] width 197 height 32
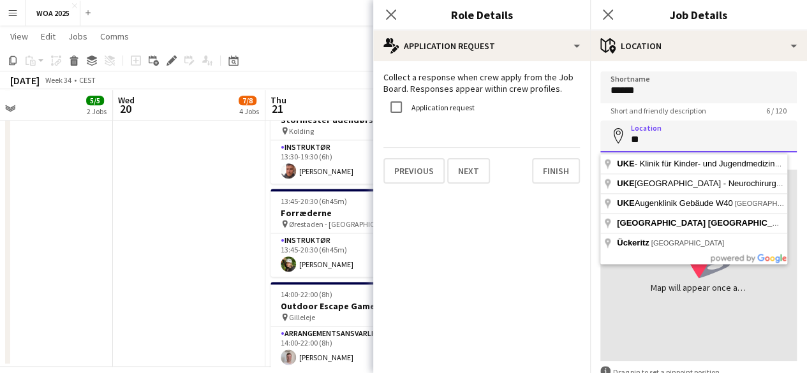
type input "*"
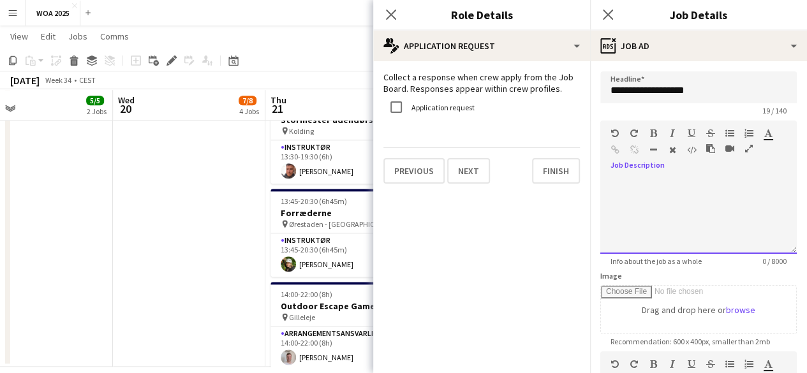
click at [661, 175] on div at bounding box center [698, 211] width 197 height 86
click at [646, 195] on div at bounding box center [698, 215] width 197 height 77
paste div
click at [614, 182] on p "**********" at bounding box center [694, 183] width 167 height 13
click at [722, 184] on p "**********" at bounding box center [694, 183] width 167 height 13
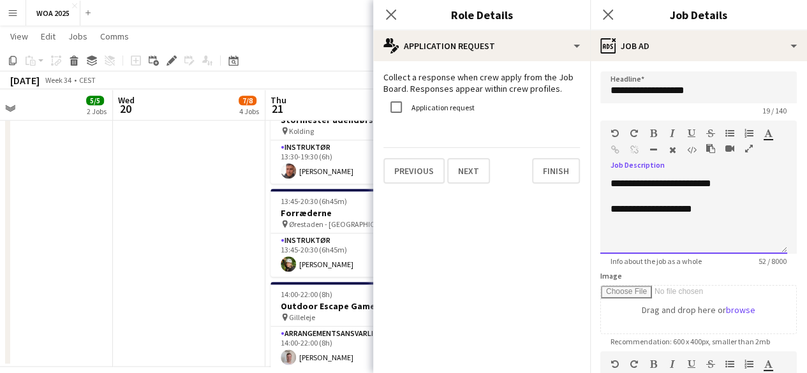
click at [716, 207] on p "**********" at bounding box center [694, 209] width 167 height 13
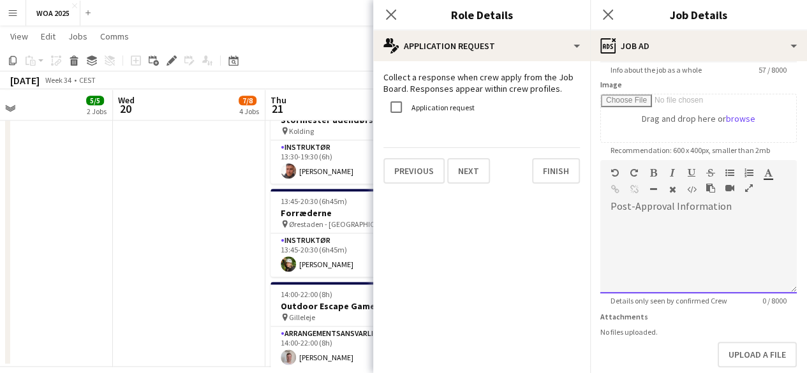
click at [727, 253] on div at bounding box center [698, 255] width 197 height 77
click at [661, 248] on div at bounding box center [698, 255] width 197 height 77
paste div
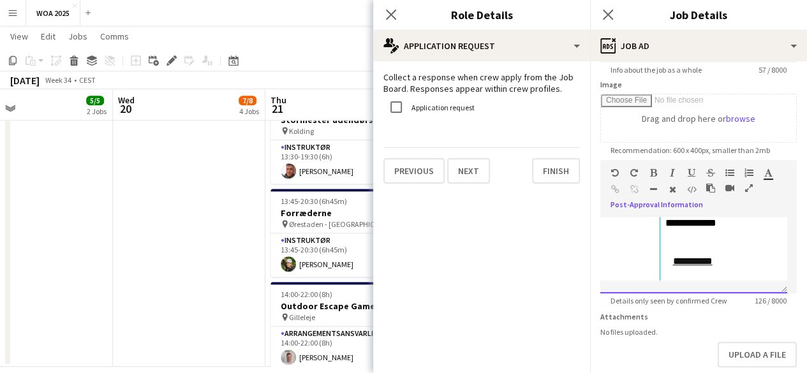
scroll to position [267, 0]
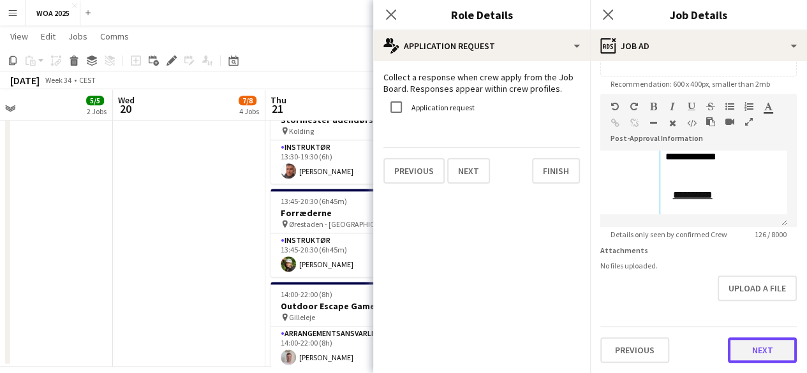
click at [759, 349] on button "Next" at bounding box center [762, 351] width 69 height 26
type input "*******"
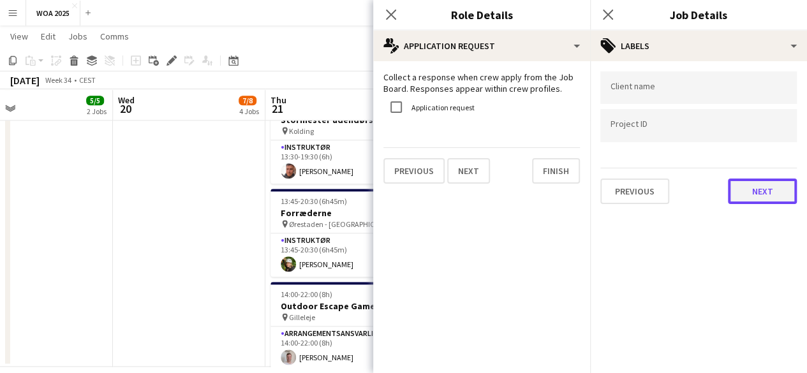
click at [777, 183] on button "Next" at bounding box center [762, 192] width 69 height 26
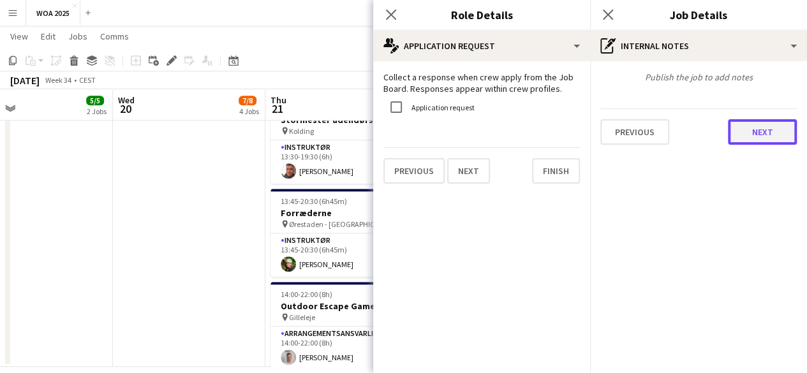
click at [771, 136] on button "Next" at bounding box center [762, 132] width 69 height 26
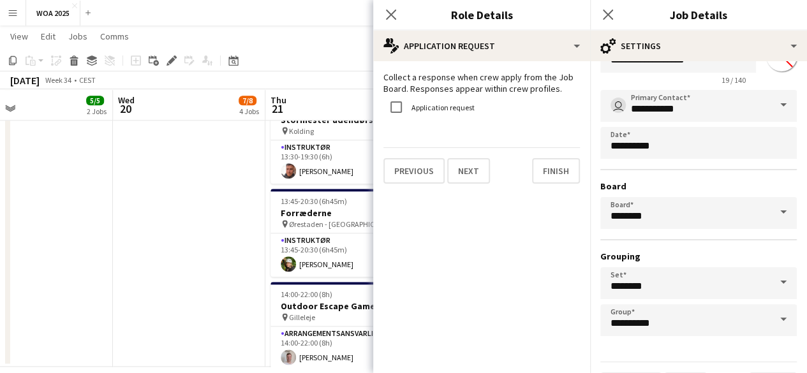
scroll to position [84, 0]
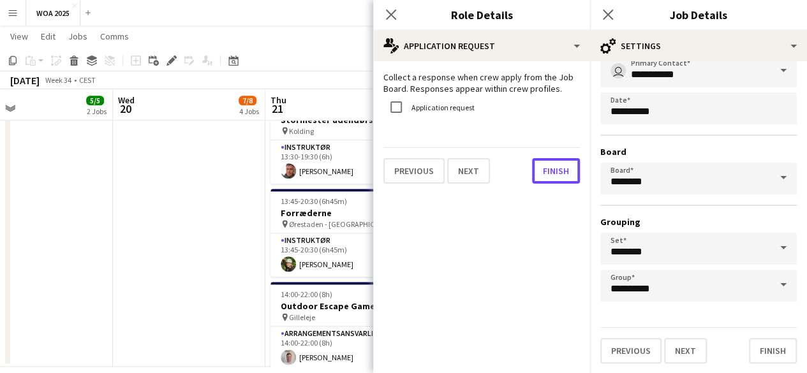
drag, startPoint x: 563, startPoint y: 180, endPoint x: 652, endPoint y: 225, distance: 100.2
click at [563, 180] on button "Finish" at bounding box center [556, 171] width 48 height 26
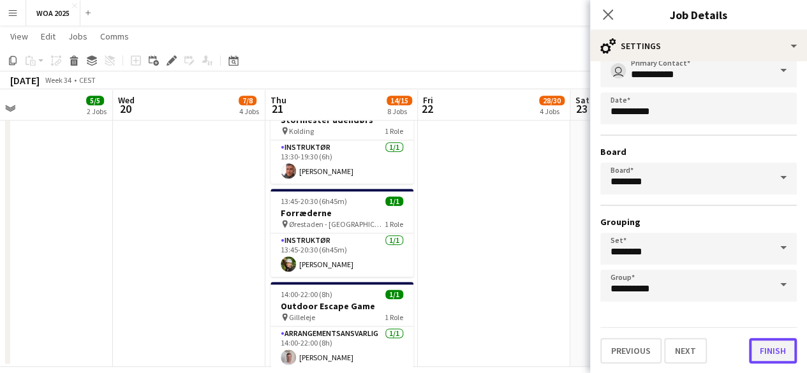
click at [777, 344] on button "Finish" at bounding box center [773, 351] width 48 height 26
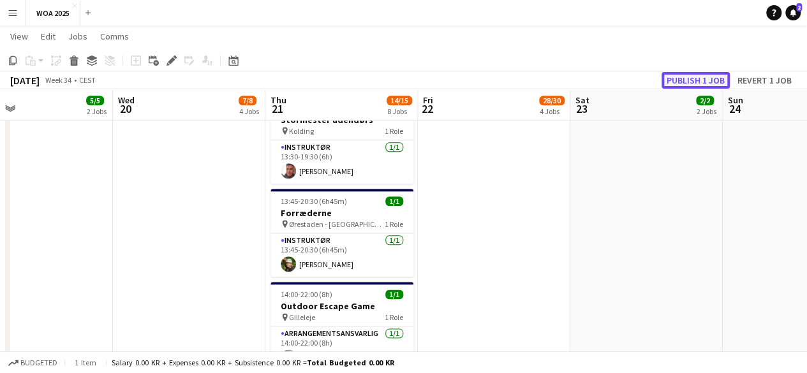
click at [690, 80] on button "Publish 1 job" at bounding box center [696, 80] width 68 height 17
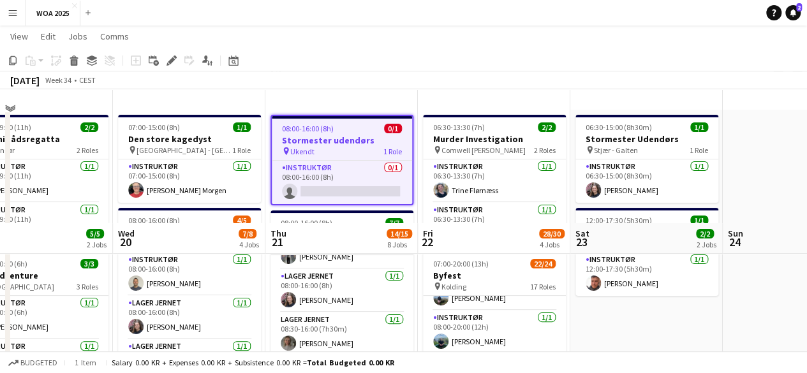
scroll to position [0, 0]
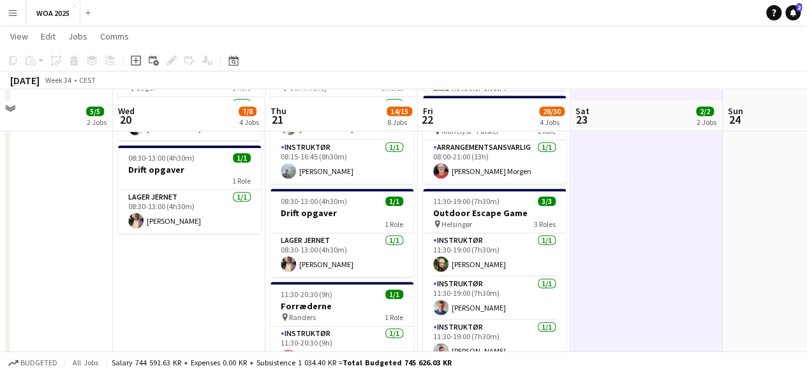
scroll to position [447, 0]
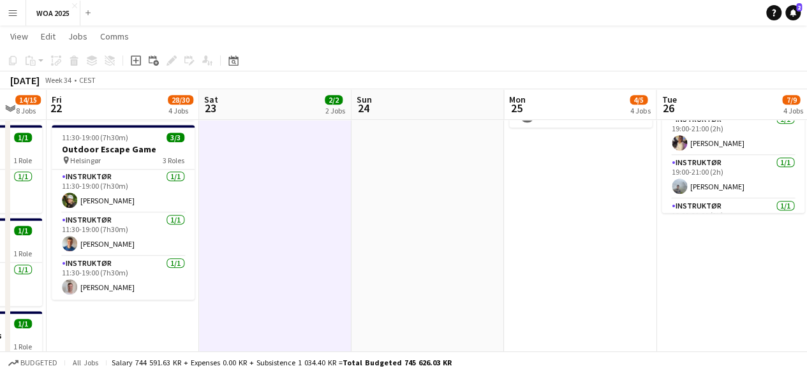
drag, startPoint x: 694, startPoint y: 269, endPoint x: 17, endPoint y: 293, distance: 678.1
click at [17, 294] on app-calendar-viewport "Mon 18 2/2 2 Jobs Tue 19 5/5 2 Jobs Wed 20 7/8 4 Jobs Thu 21 14/15 8 Jobs Fri 2…" at bounding box center [403, 116] width 807 height 1027
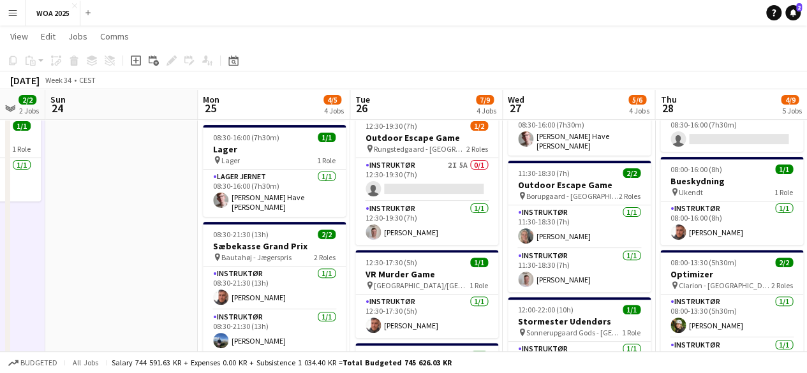
scroll to position [0, 374]
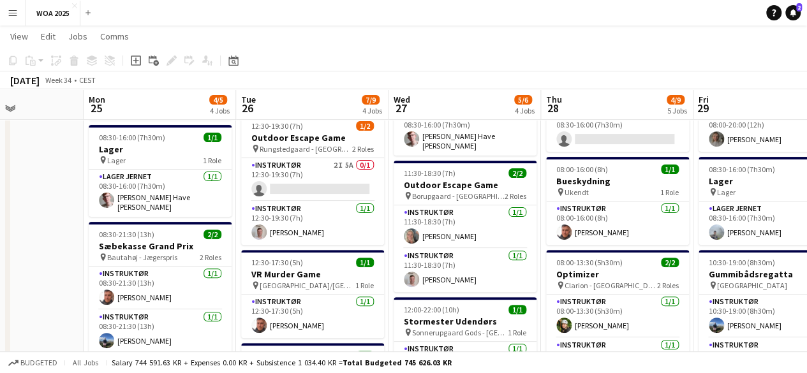
drag, startPoint x: 486, startPoint y: 259, endPoint x: 372, endPoint y: 258, distance: 114.2
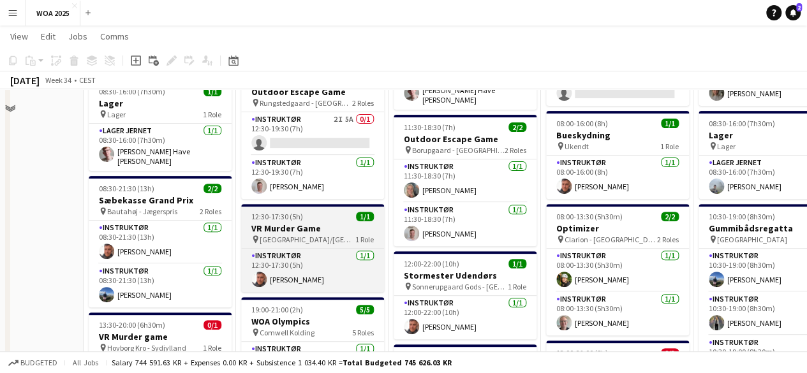
scroll to position [64, 374]
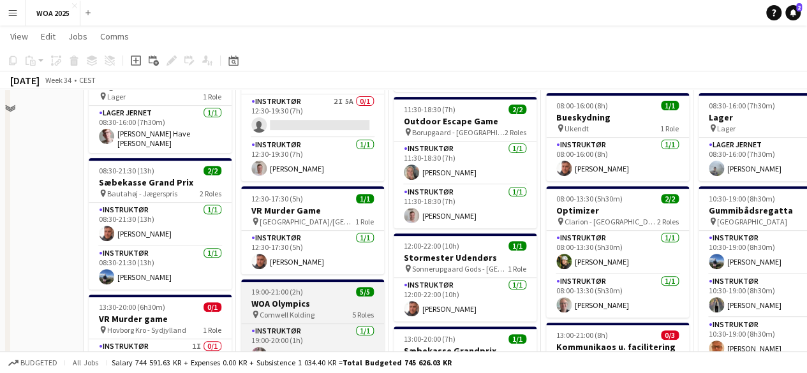
click at [324, 321] on app-job-card "19:00-21:00 (2h) 5/5 WOA Olympics pin Comwell Kolding 5 Roles Instruktør [DATE]…" at bounding box center [312, 373] width 143 height 189
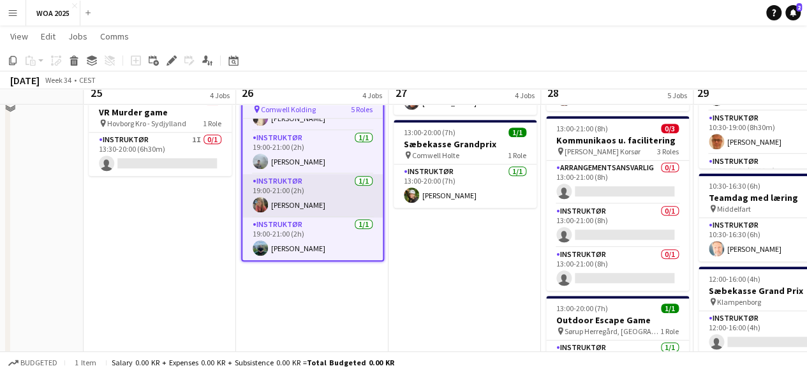
scroll to position [0, 374]
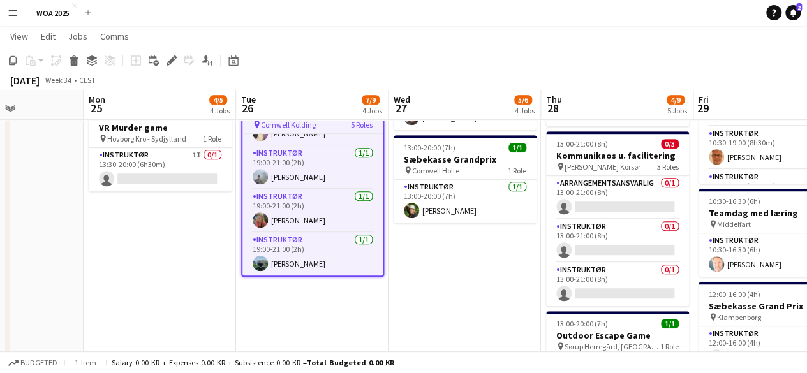
click at [478, 290] on app-calendar-viewport "Fri 22 28/30 4 Jobs Sat 23 2/2 2 Jobs Sun 24 Mon 25 4/5 4 Jobs Tue 26 7/9 4 Job…" at bounding box center [403, 180] width 807 height 1027
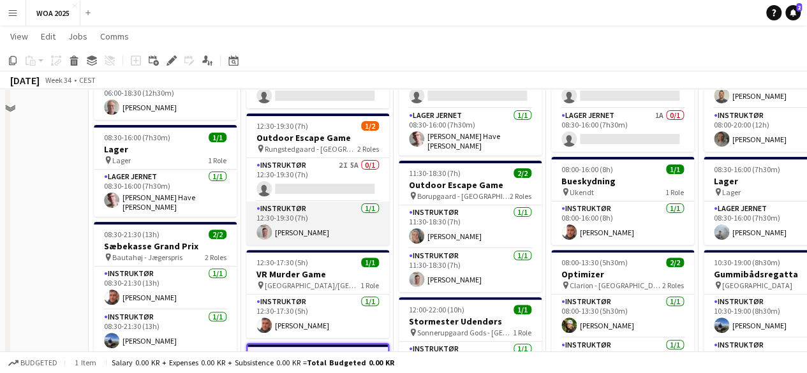
scroll to position [64, 0]
